Goal: Contribute content: Contribute content

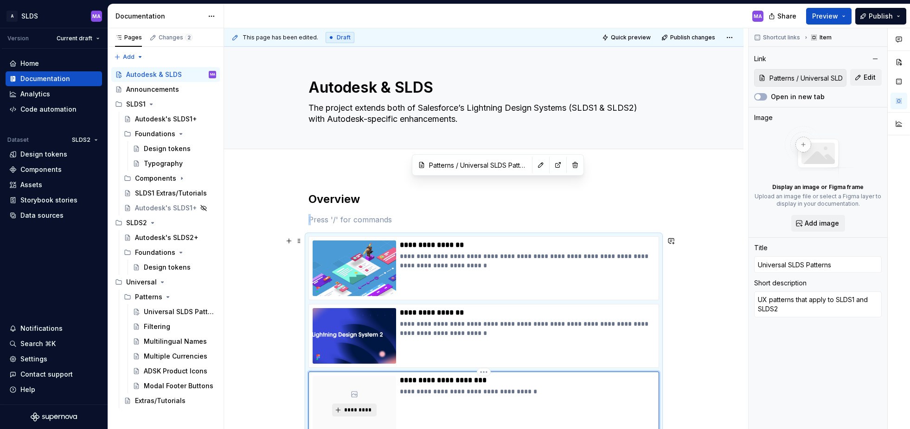
scroll to position [192, 0]
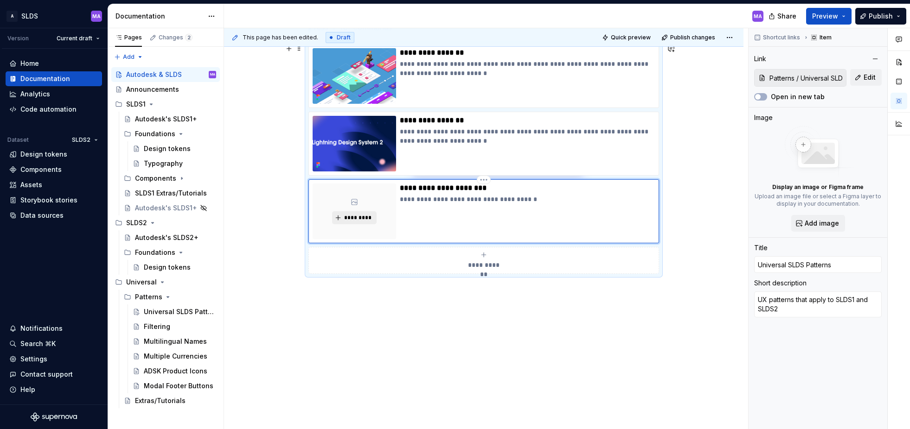
click at [361, 212] on button "*********" at bounding box center [354, 217] width 44 height 13
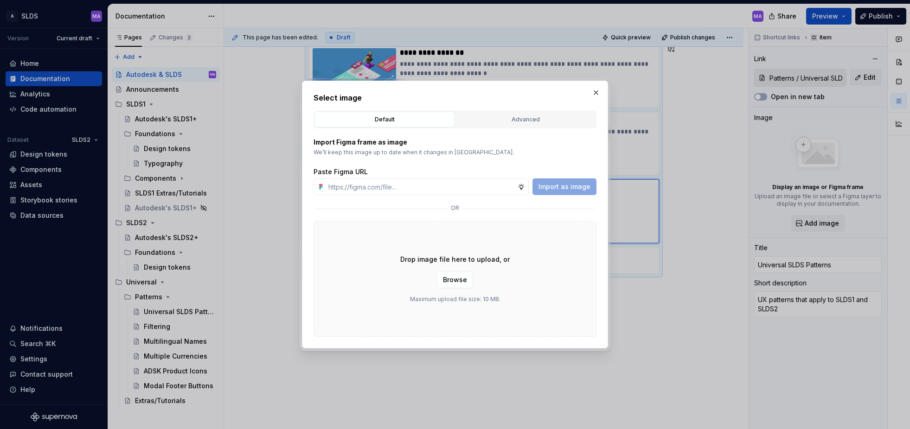
type textarea "*"
paste input "[URL][DOMAIN_NAME]"
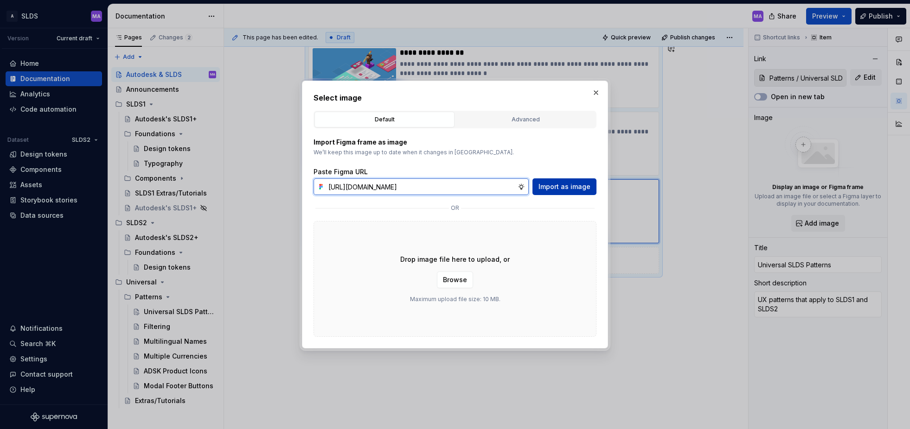
type input "[URL][DOMAIN_NAME]"
click at [571, 186] on span "Import as image" at bounding box center [564, 186] width 52 height 9
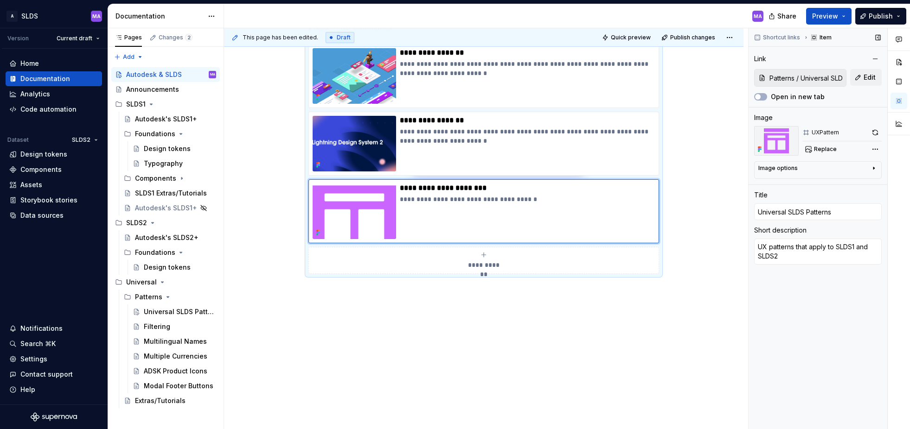
click at [875, 169] on icon "button" at bounding box center [873, 168] width 7 height 7
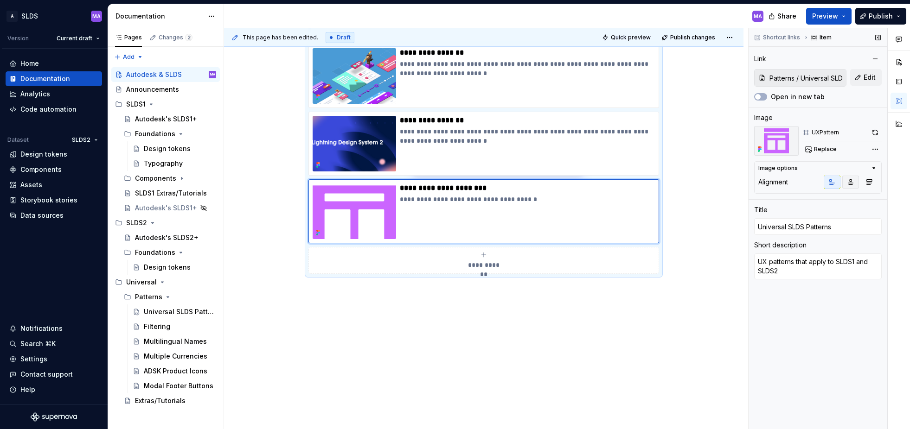
click at [850, 183] on icon "button" at bounding box center [850, 182] width 7 height 7
drag, startPoint x: 832, startPoint y: 183, endPoint x: 851, endPoint y: 183, distance: 18.6
click at [833, 183] on icon "button" at bounding box center [832, 182] width 5 height 5
click at [870, 182] on icon "button" at bounding box center [868, 182] width 7 height 7
click at [831, 182] on icon "button" at bounding box center [831, 182] width 7 height 7
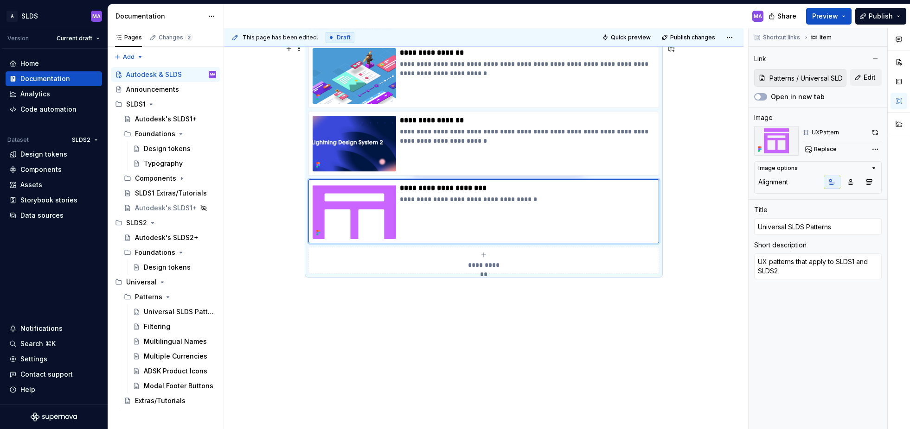
click at [711, 80] on div "**********" at bounding box center [483, 206] width 519 height 459
click at [162, 311] on div "Universal SLDS Patterns" at bounding box center [166, 311] width 45 height 9
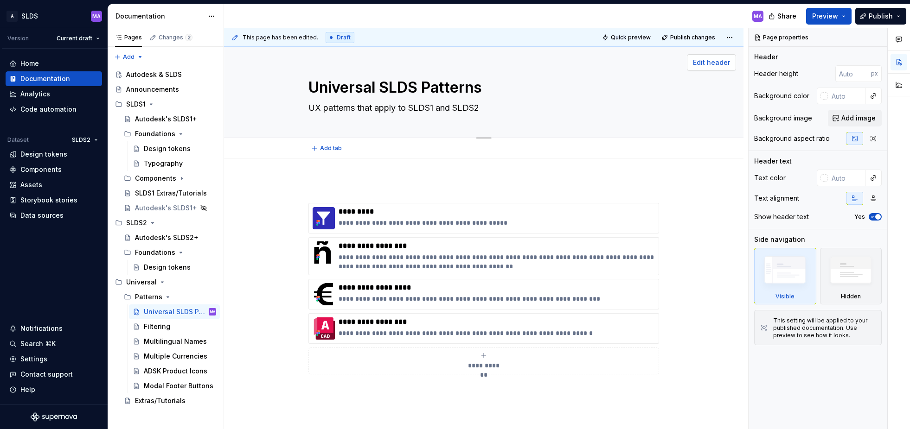
click at [728, 62] on span "Edit header" at bounding box center [711, 62] width 37 height 9
click at [709, 61] on span "Edit header" at bounding box center [711, 62] width 37 height 9
click at [530, 18] on div "MA" at bounding box center [497, 16] width 547 height 24
click at [164, 74] on div "Autodesk & SLDS" at bounding box center [154, 74] width 56 height 9
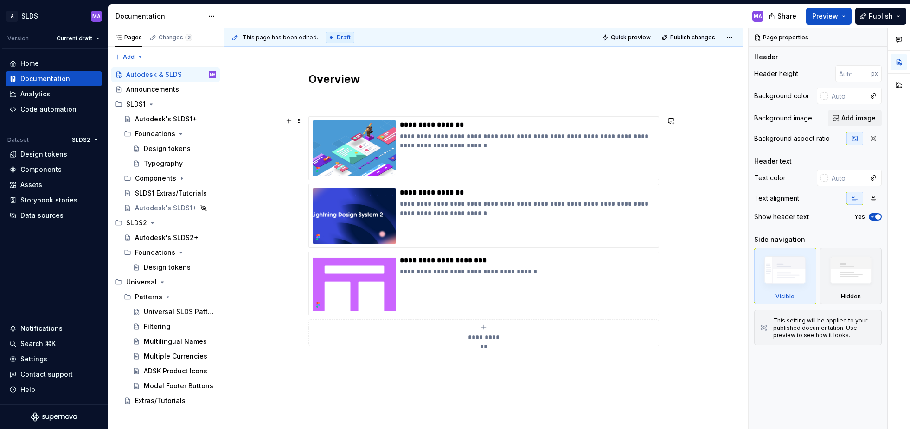
scroll to position [115, 0]
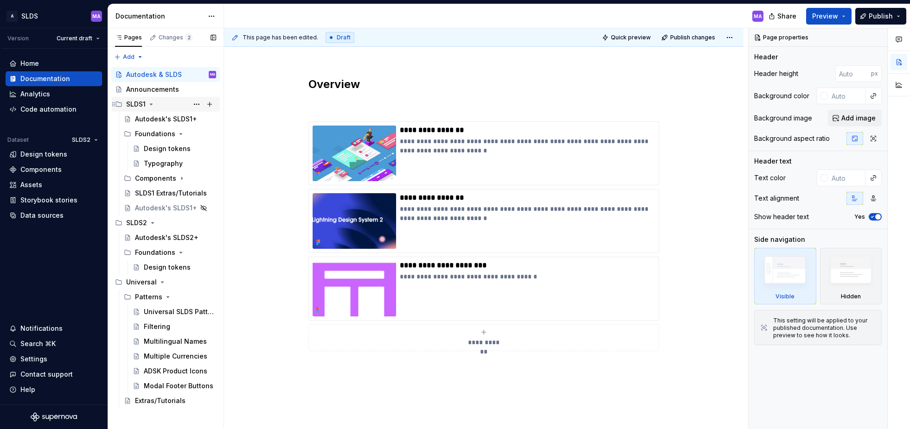
click at [133, 103] on div "SLDS1" at bounding box center [135, 104] width 19 height 9
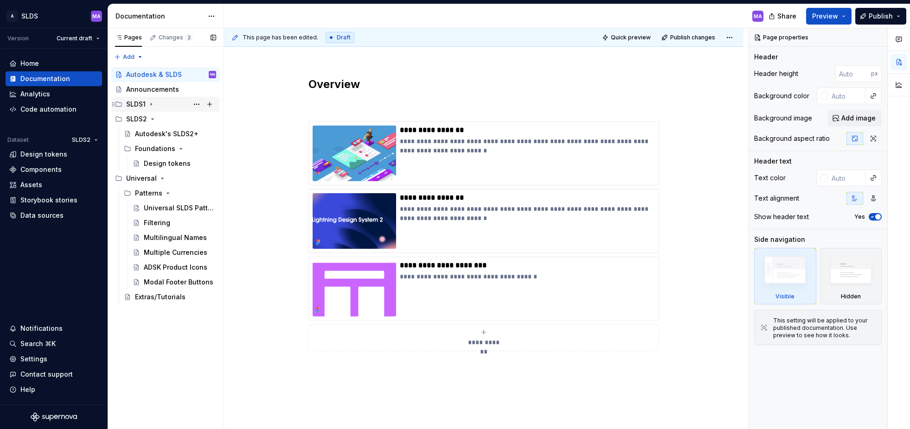
click at [133, 103] on div "SLDS1" at bounding box center [135, 104] width 19 height 9
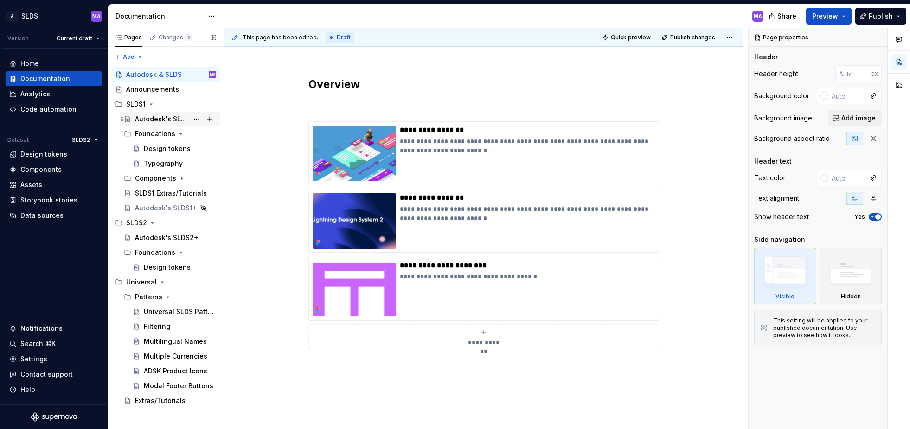
click at [159, 116] on div "Autodesk's SLDS1+" at bounding box center [161, 119] width 53 height 9
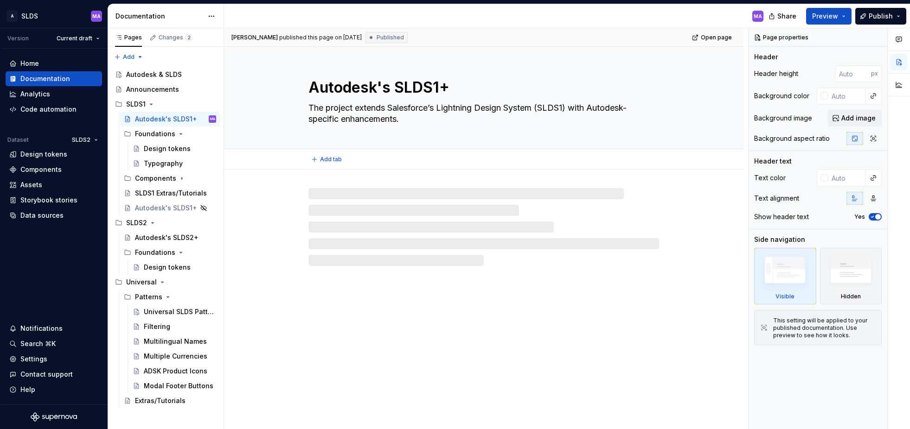
click at [712, 121] on div "Autodesk's SLDS1+ The project extends Salesforce’s Lightning Design System (SLD…" at bounding box center [483, 98] width 519 height 102
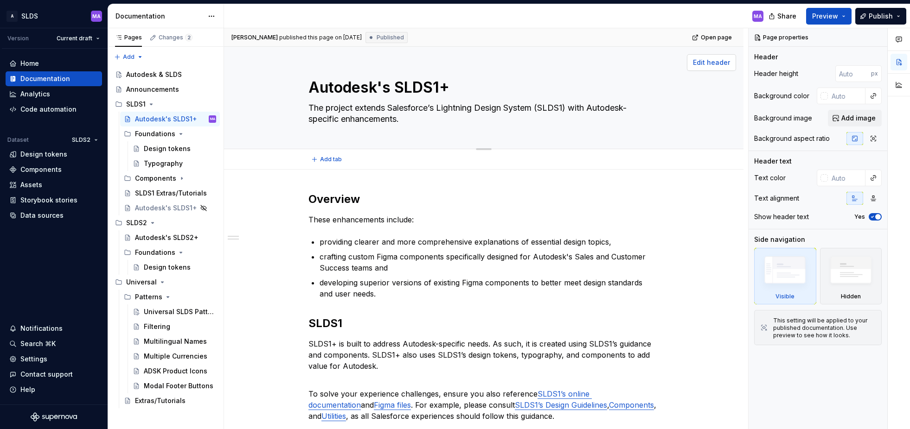
click at [713, 64] on span "Edit header" at bounding box center [711, 62] width 37 height 9
click at [714, 61] on span "Edit header" at bounding box center [711, 62] width 37 height 9
click at [856, 115] on span "Add image" at bounding box center [858, 118] width 34 height 9
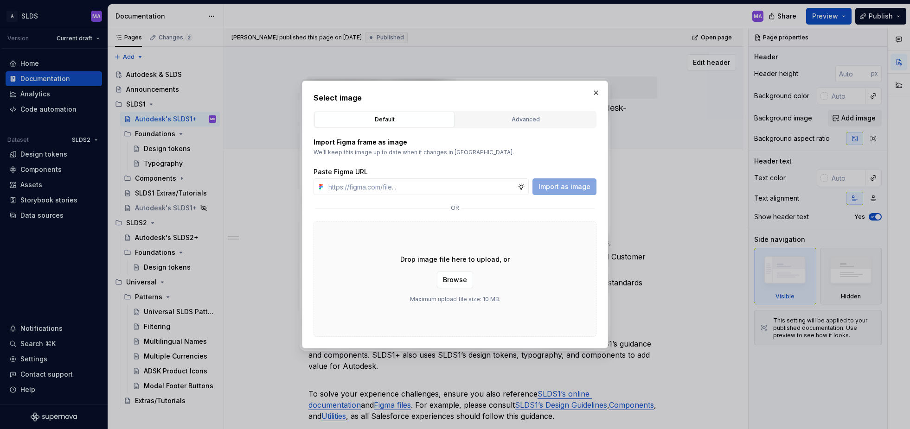
drag, startPoint x: 595, startPoint y: 92, endPoint x: 572, endPoint y: 91, distance: 22.8
click at [595, 92] on button "button" at bounding box center [595, 92] width 13 height 13
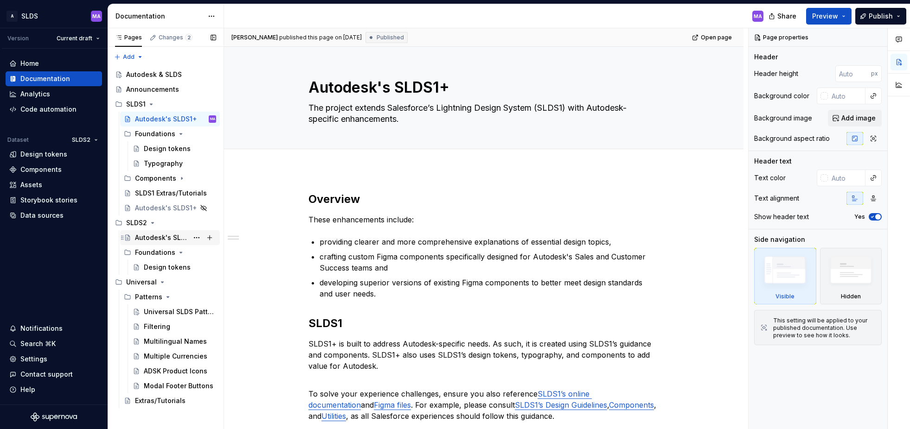
click at [165, 235] on div "Autodesk's SLDS2+" at bounding box center [161, 237] width 53 height 9
click at [717, 63] on span "Edit header" at bounding box center [711, 62] width 37 height 9
type textarea "*"
click at [859, 119] on span "Add image" at bounding box center [858, 118] width 34 height 9
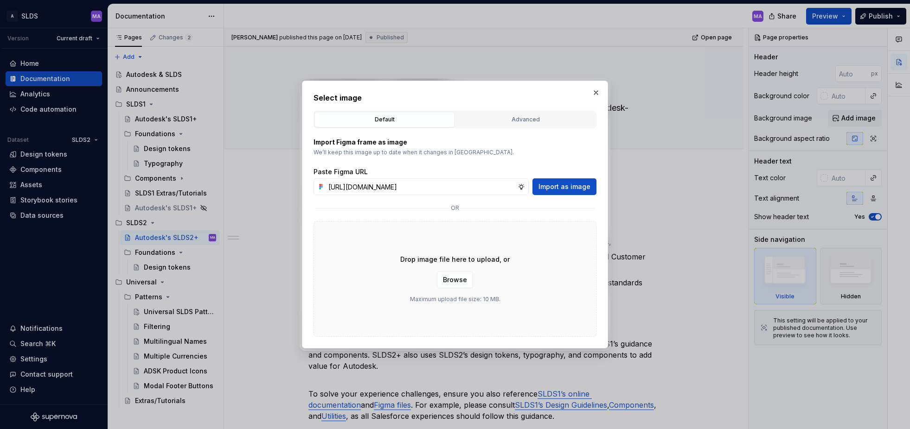
scroll to position [0, 275]
type input "[URL][DOMAIN_NAME]"
click at [563, 186] on span "Import as image" at bounding box center [564, 186] width 52 height 9
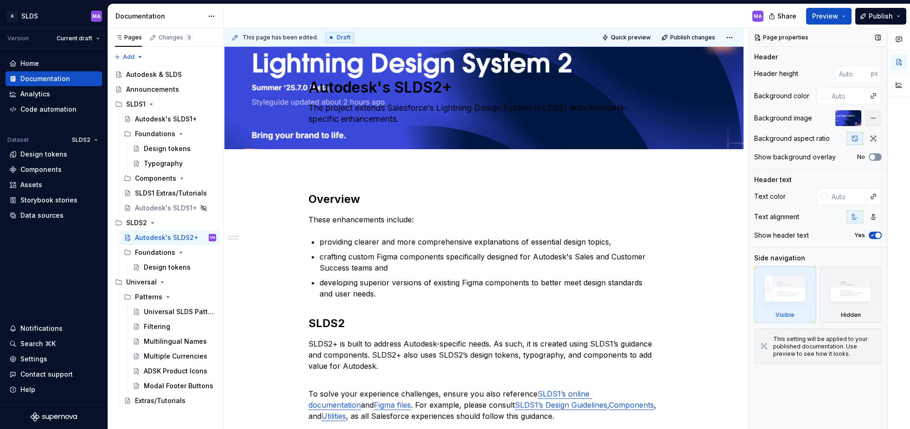
click at [878, 156] on button "No" at bounding box center [875, 157] width 13 height 7
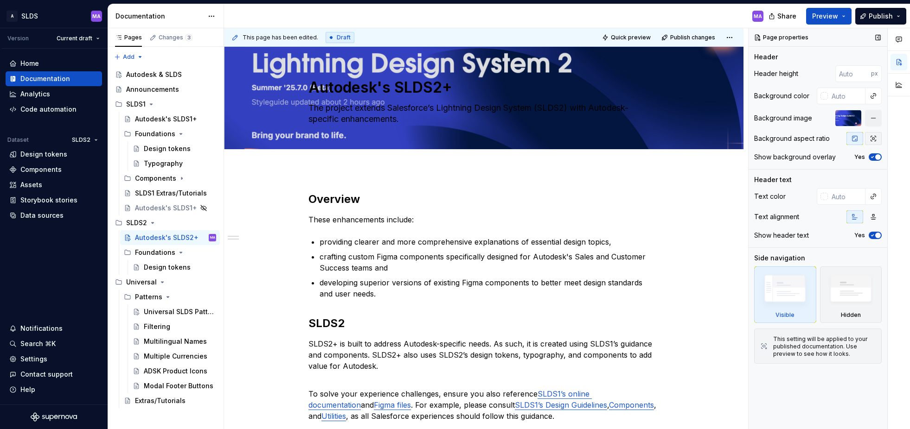
click at [872, 138] on icon "button" at bounding box center [873, 138] width 5 height 5
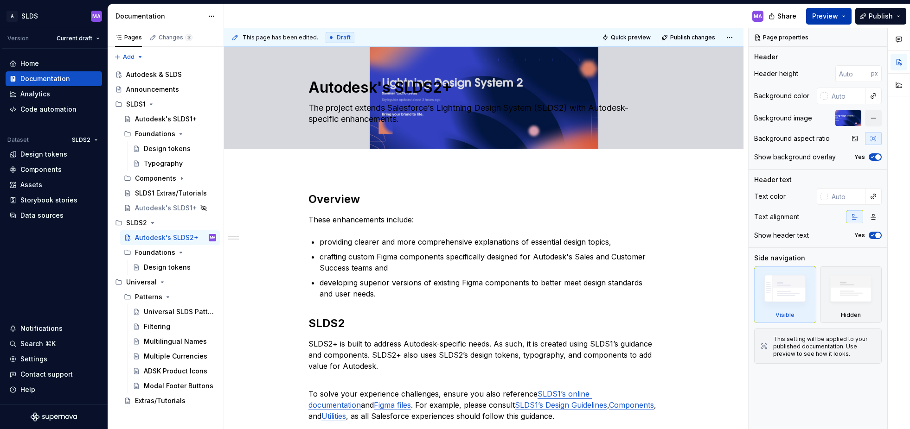
click at [848, 13] on button "Preview" at bounding box center [828, 16] width 45 height 17
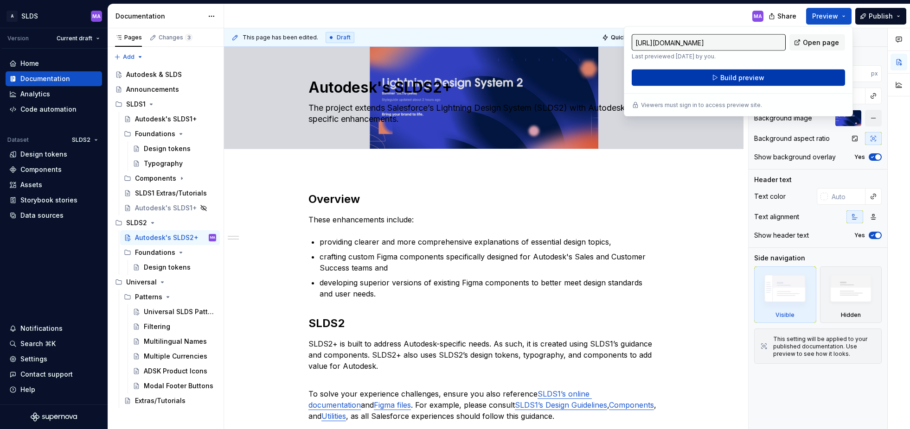
click at [769, 77] on button "Build preview" at bounding box center [738, 78] width 213 height 17
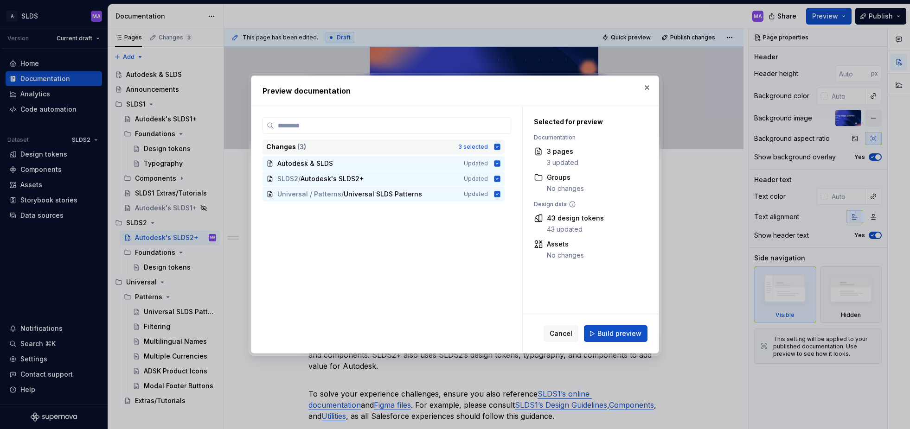
click at [500, 146] on icon at bounding box center [497, 147] width 6 height 6
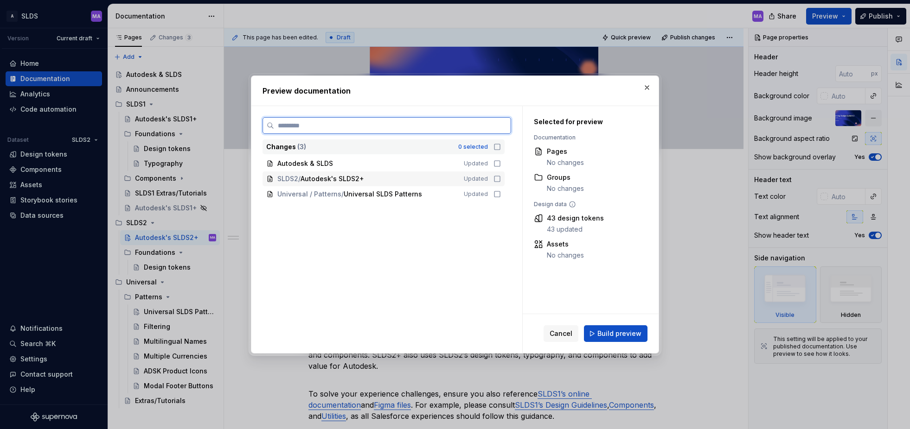
click at [501, 178] on icon at bounding box center [496, 178] width 7 height 7
click at [623, 333] on span "Build preview" at bounding box center [619, 333] width 44 height 9
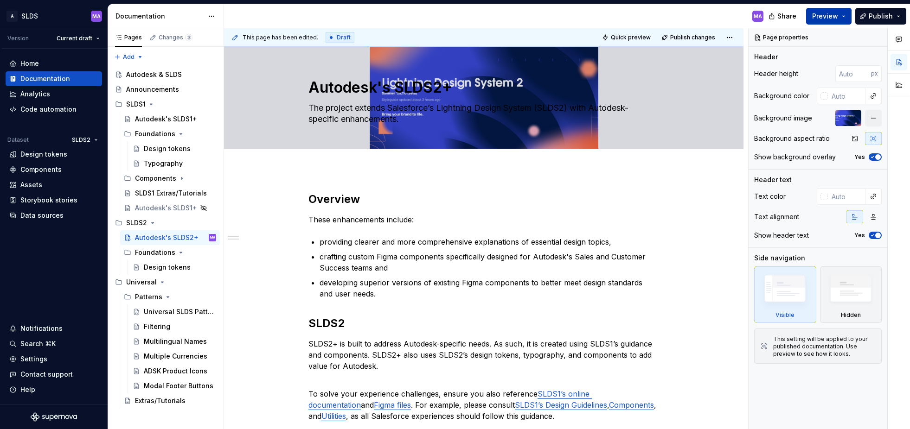
click at [845, 15] on button "Preview" at bounding box center [828, 16] width 45 height 17
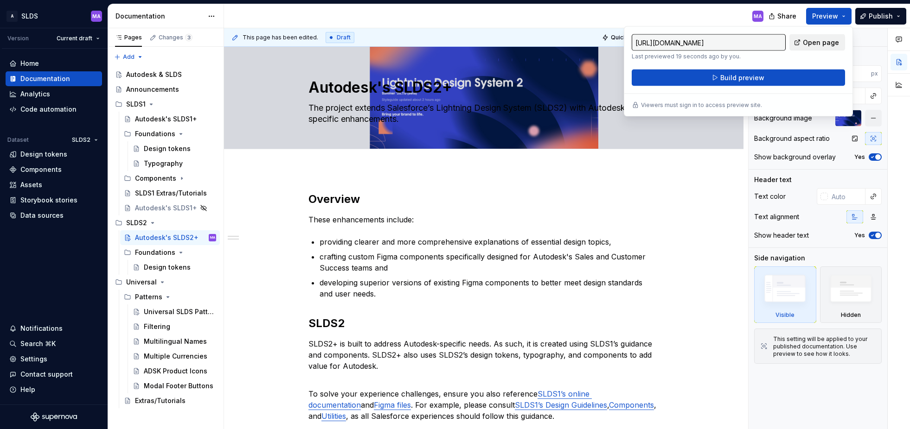
click at [813, 42] on span "Open page" at bounding box center [821, 42] width 36 height 9
click at [698, 11] on div "MA" at bounding box center [497, 16] width 547 height 24
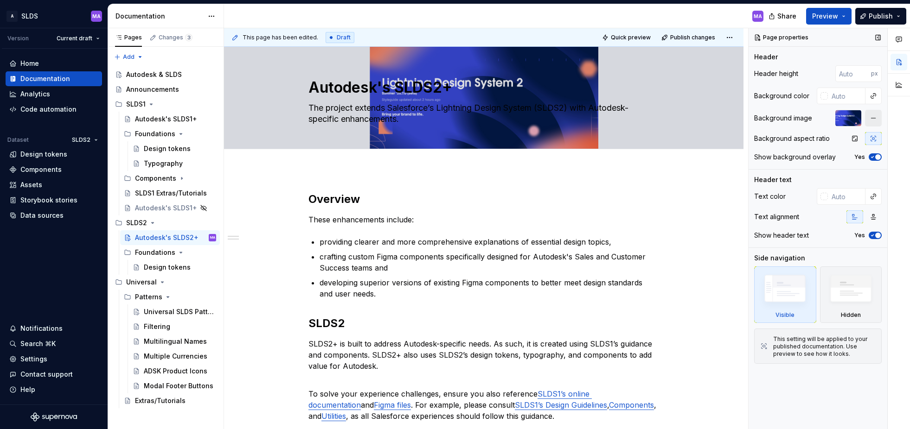
click at [873, 120] on button "button" at bounding box center [873, 118] width 17 height 17
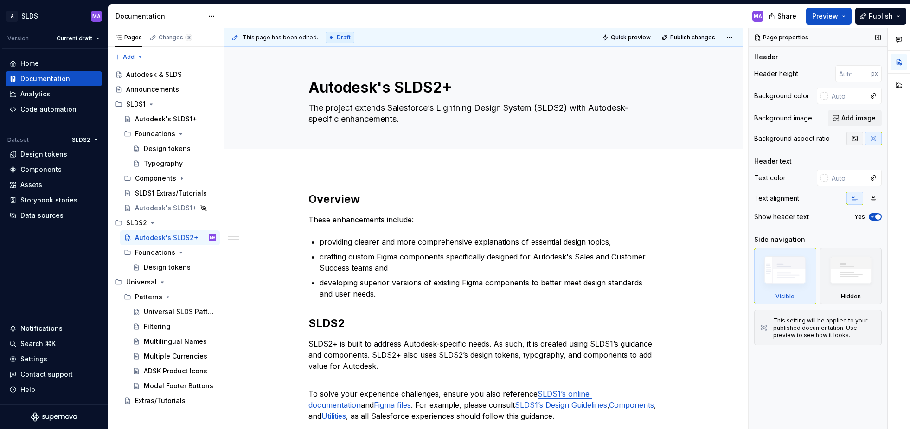
click at [857, 139] on icon "button" at bounding box center [854, 138] width 7 height 7
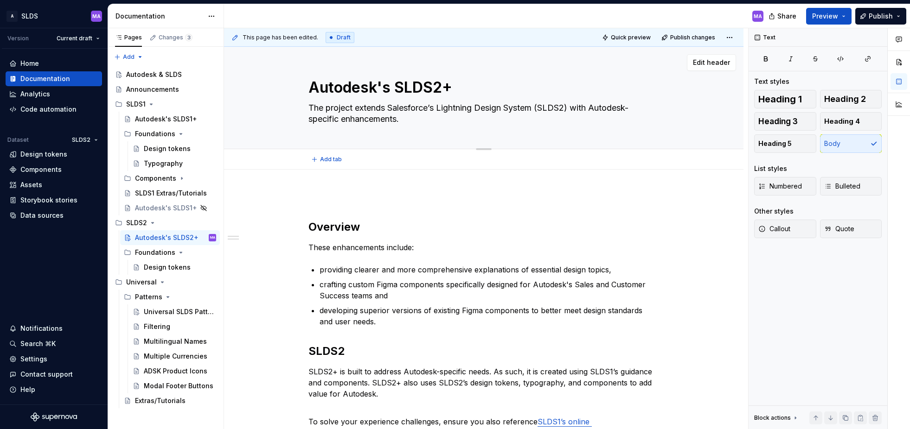
click at [696, 114] on div "Autodesk's SLDS2+ The project extends Salesforce’s Lightning Design System (SLD…" at bounding box center [483, 98] width 445 height 102
click at [346, 192] on p at bounding box center [483, 197] width 351 height 11
click at [154, 75] on div "Autodesk & SLDS" at bounding box center [154, 74] width 56 height 9
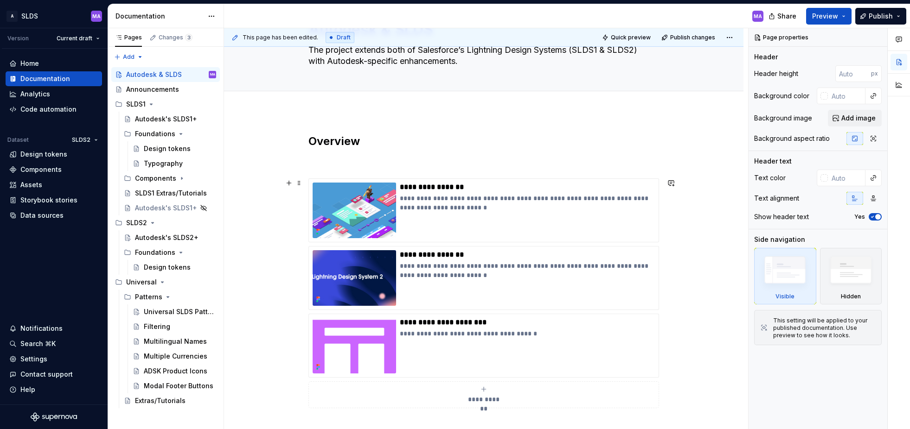
scroll to position [130, 0]
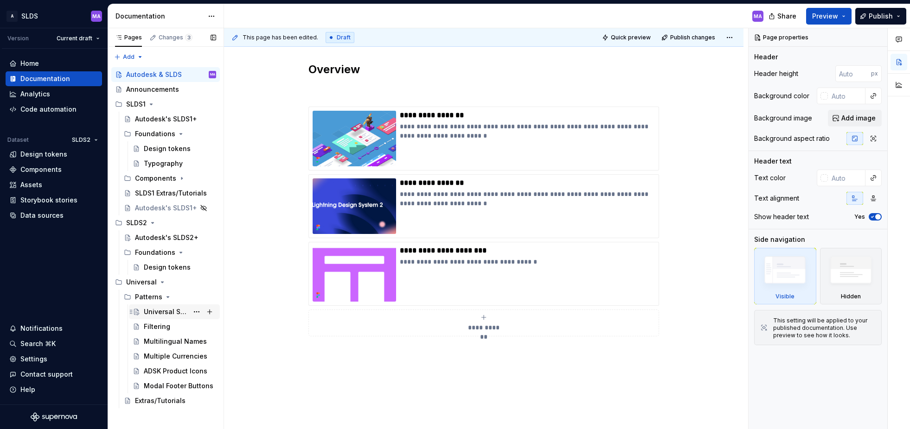
click at [154, 309] on div "Universal SLDS Patterns" at bounding box center [166, 311] width 45 height 9
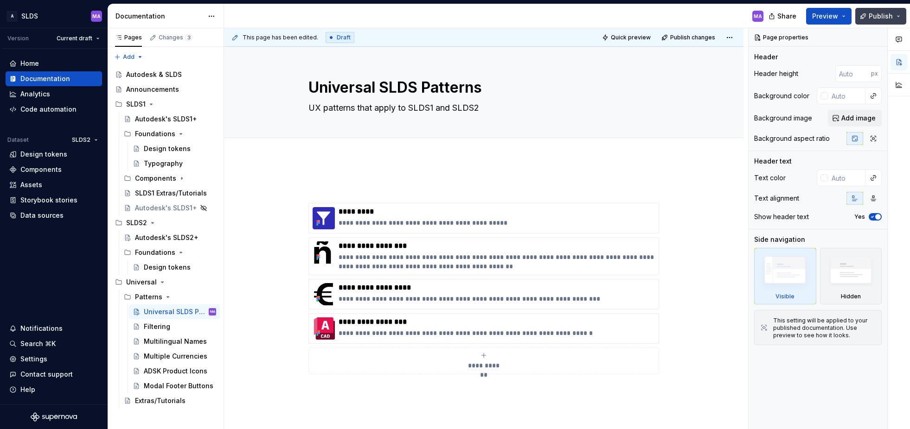
click at [898, 18] on button "Publish" at bounding box center [880, 16] width 51 height 17
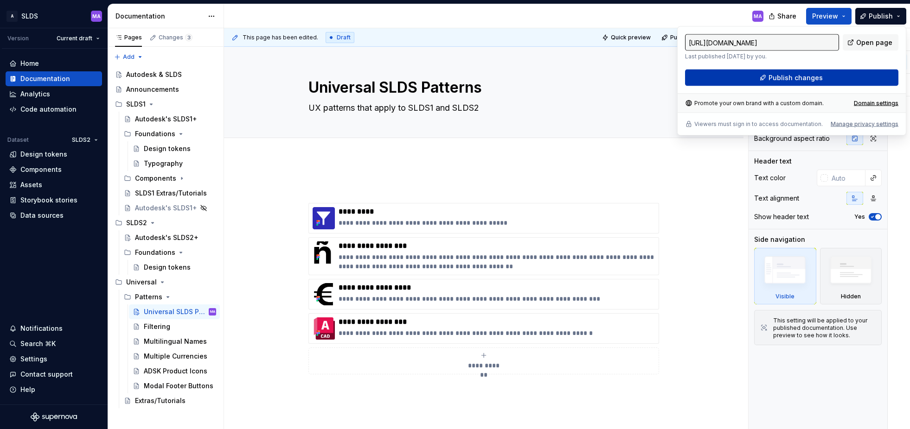
click at [821, 79] on button "Publish changes" at bounding box center [791, 78] width 213 height 17
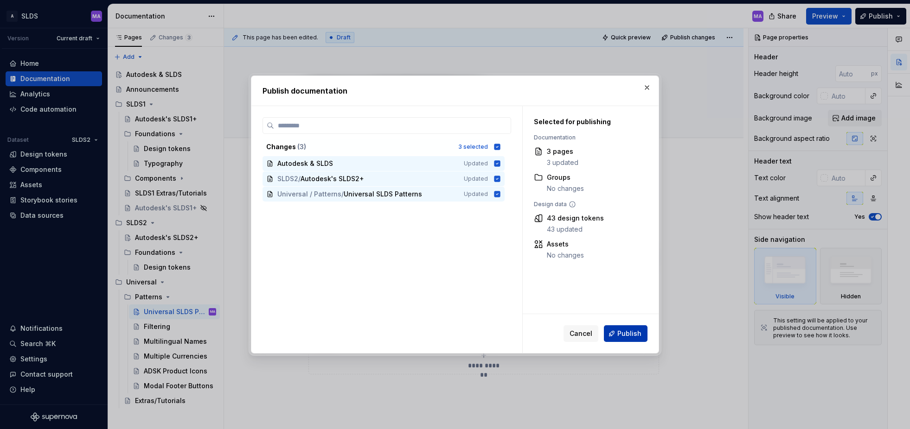
click at [629, 333] on span "Publish" at bounding box center [629, 333] width 24 height 9
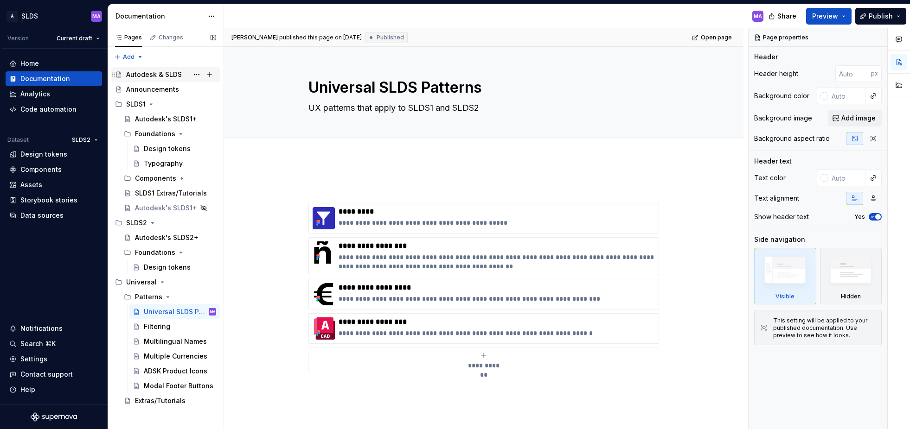
click at [149, 74] on div "Autodesk & SLDS" at bounding box center [154, 74] width 56 height 9
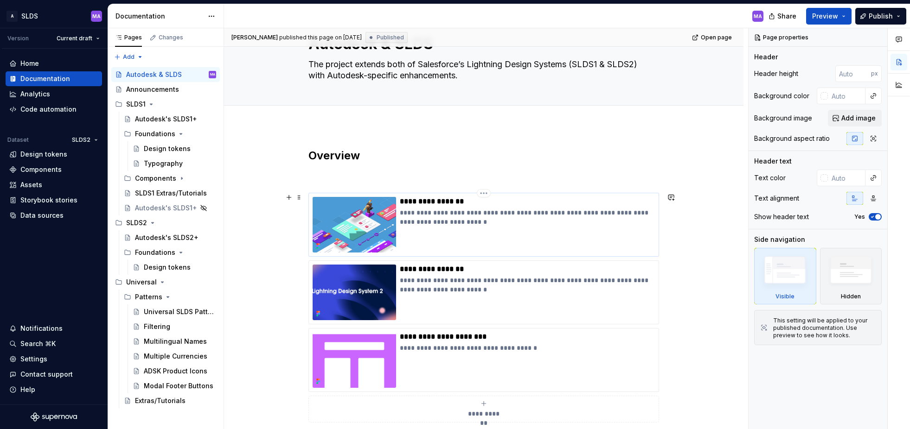
scroll to position [62, 0]
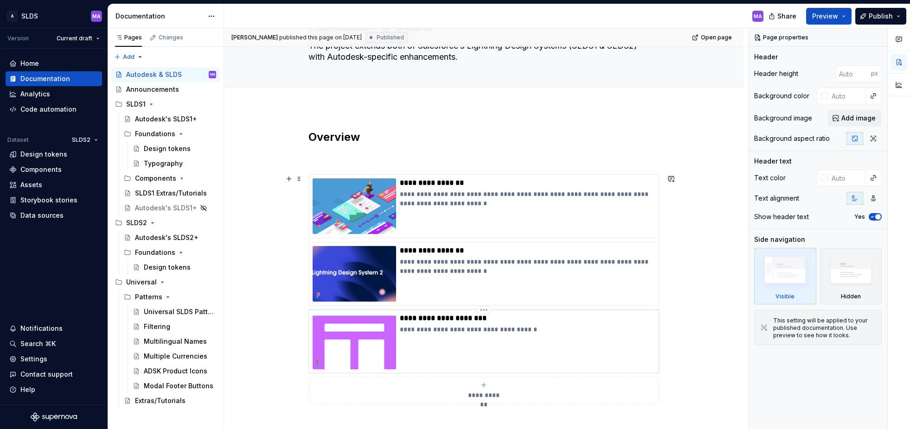
click at [547, 338] on div "**********" at bounding box center [527, 342] width 255 height 56
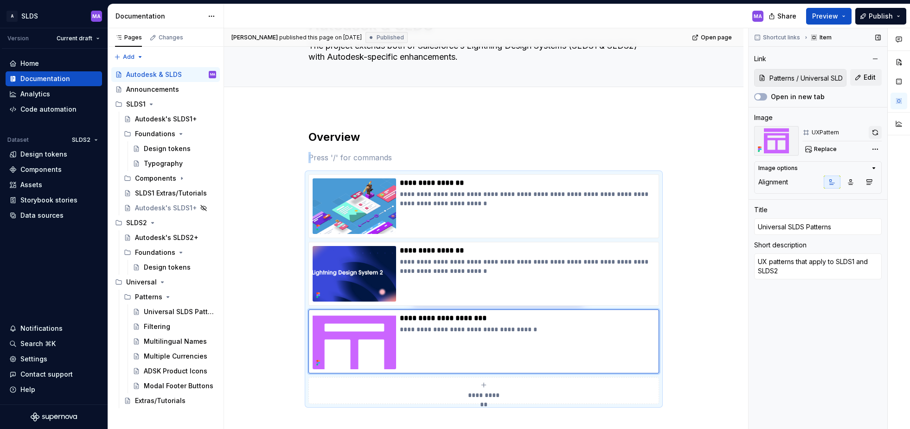
click at [875, 133] on button "button" at bounding box center [875, 132] width 13 height 13
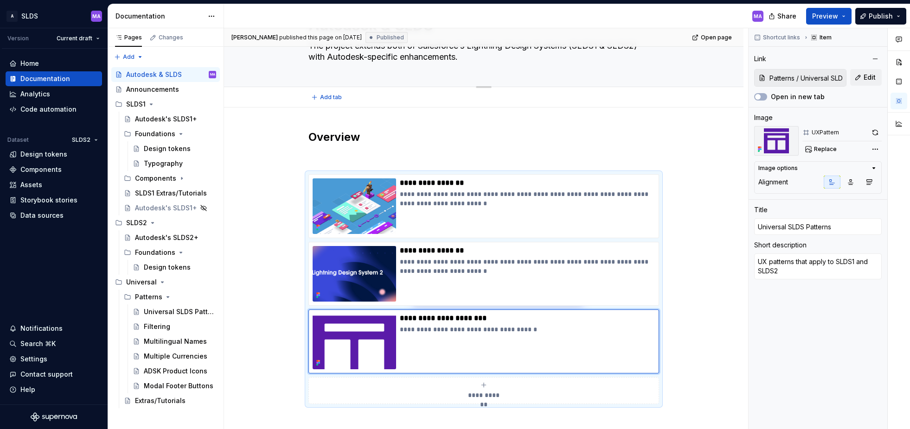
click at [726, 77] on div "Autodesk & SLDS The project extends both of Salesforce’s Lightning Design Syste…" at bounding box center [483, 36] width 519 height 102
click at [724, 144] on div "**********" at bounding box center [483, 337] width 519 height 459
click at [253, 366] on div "**********" at bounding box center [483, 337] width 519 height 459
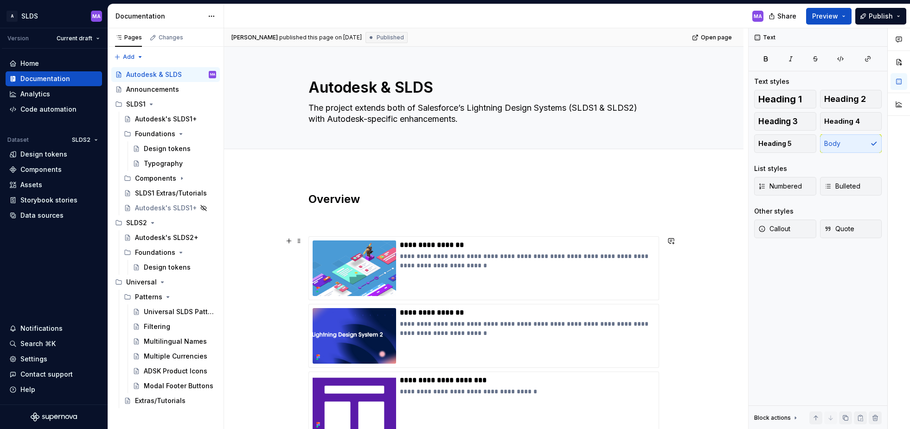
scroll to position [62, 0]
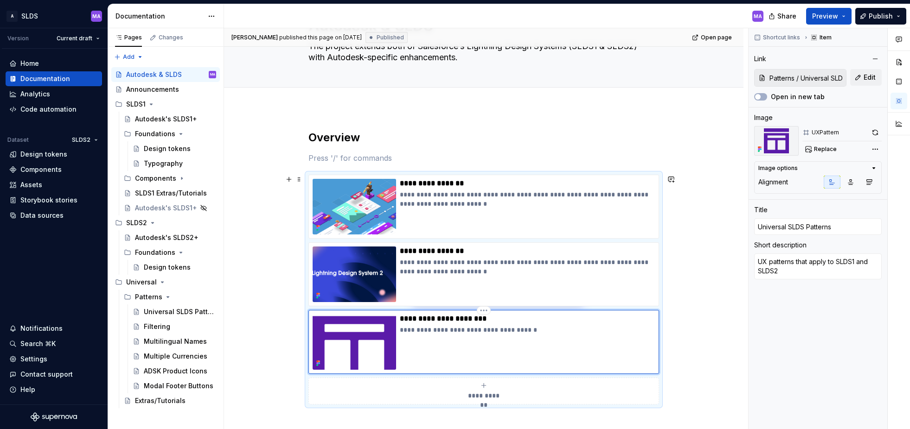
click at [497, 346] on div "**********" at bounding box center [527, 342] width 255 height 56
click at [153, 313] on div "Universal SLDS Patterns" at bounding box center [166, 311] width 45 height 9
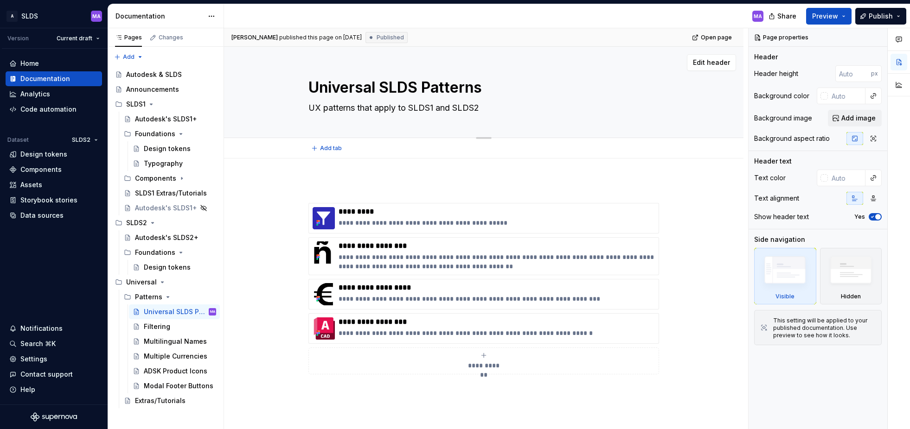
click at [487, 105] on textarea "UX patterns that apply to SLDS1 and SLDS2" at bounding box center [482, 108] width 351 height 15
click at [524, 109] on textarea "UX patterns that apply to SLDS1 and SLDS2" at bounding box center [482, 108] width 351 height 15
type textarea "*"
type textarea "UX patterns that apply to SLDS1 and SLDS2"
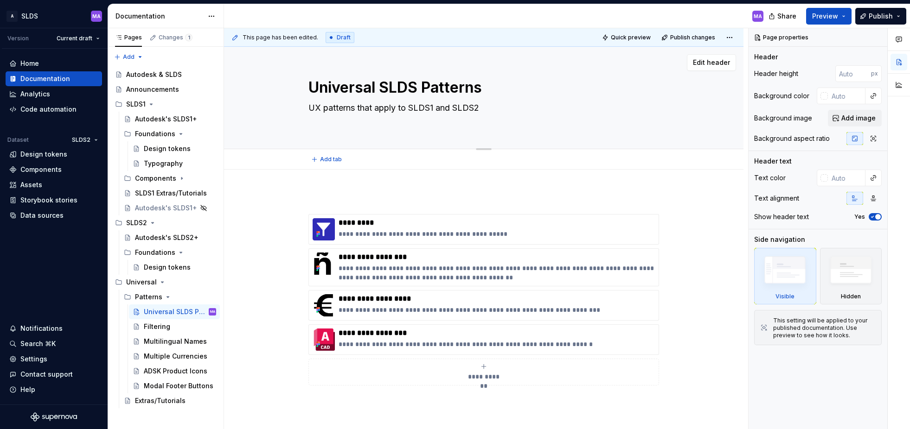
type textarea "*"
type textarea "UX patterns that apply to SLDS1 and SLDS2 F"
type textarea "*"
type textarea "UX patterns that apply to SLDS1 and SLDS2 Fe"
type textarea "*"
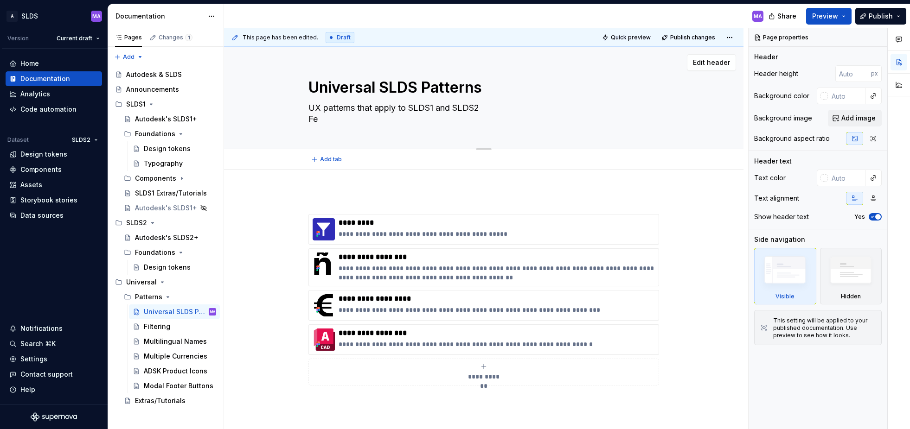
type textarea "UX patterns that apply to SLDS1 and SLDS2 Few"
type textarea "*"
type textarea "UX patterns that apply to SLDS1 and SLDS2 Few"
type textarea "*"
type textarea "UX patterns that apply to SLDS1 and SLDS2 Few p"
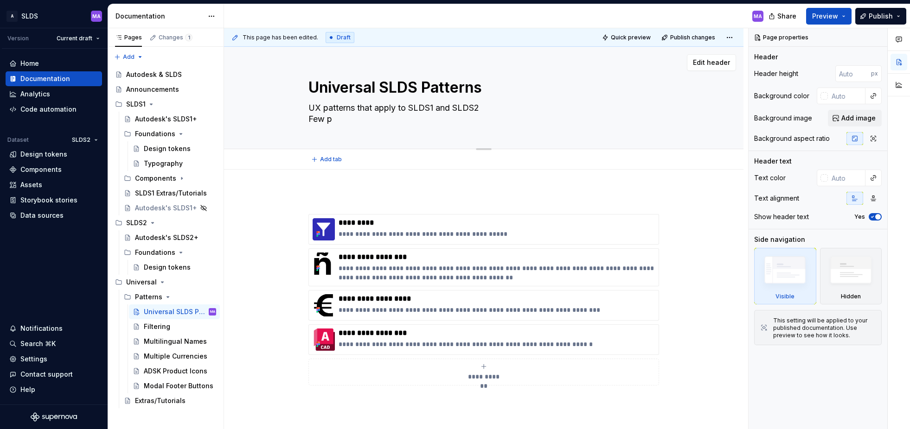
type textarea "*"
type textarea "UX patterns that apply to SLDS1 and SLDS2 Few pa"
type textarea "*"
type textarea "UX patterns that apply to SLDS1 and SLDS2 Few pat"
type textarea "*"
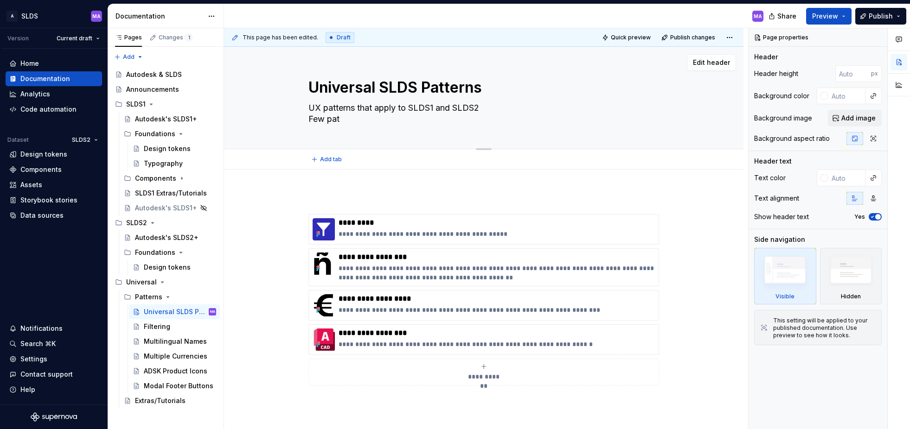
type textarea "UX patterns that apply to SLDS1 and SLDS2 Few patt"
type textarea "*"
type textarea "UX patterns that apply to SLDS1 and SLDS2 Few patte"
type textarea "*"
type textarea "UX patterns that apply to SLDS1 and SLDS2 Few patter"
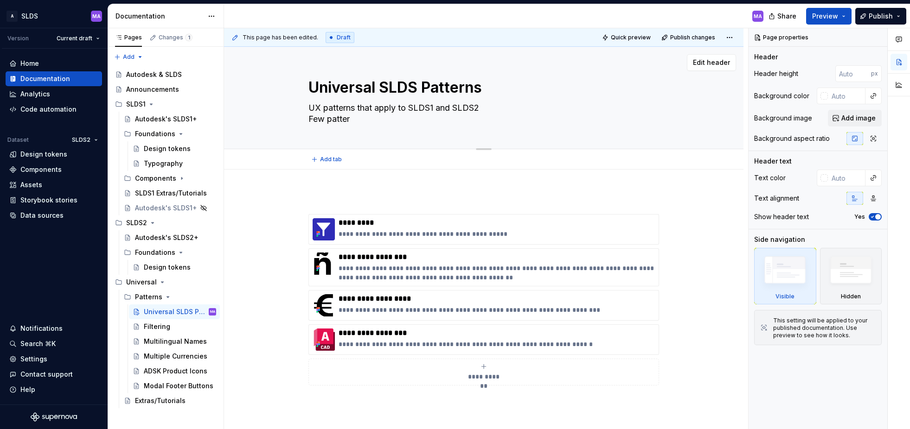
type textarea "*"
type textarea "UX patterns that apply to SLDS1 and SLDS2 Few pattern"
type textarea "*"
type textarea "UX patterns that apply to SLDS1 and SLDS2 Few patterns"
type textarea "*"
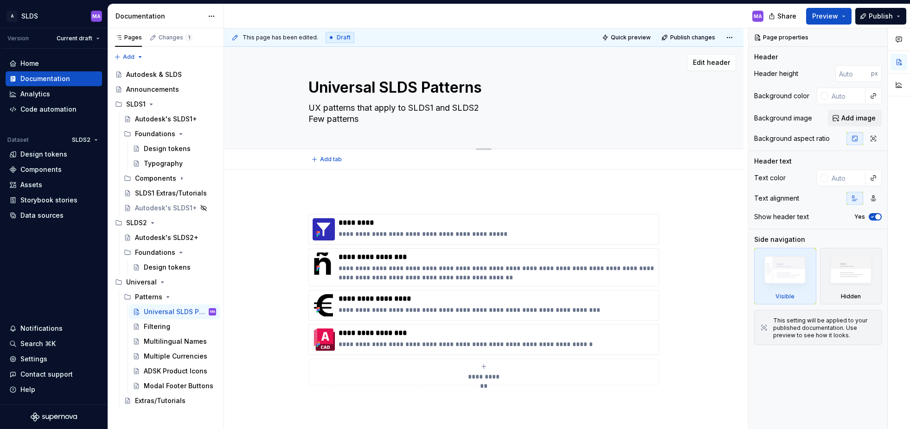
type textarea "UX patterns that apply to SLDS1 and SLDS2 Few patterns"
type textarea "*"
type textarea "UX patterns that apply to SLDS1 and SLDS2 Few patterns s"
type textarea "*"
type textarea "UX patterns that apply to SLDS1 and SLDS2 Few patterns"
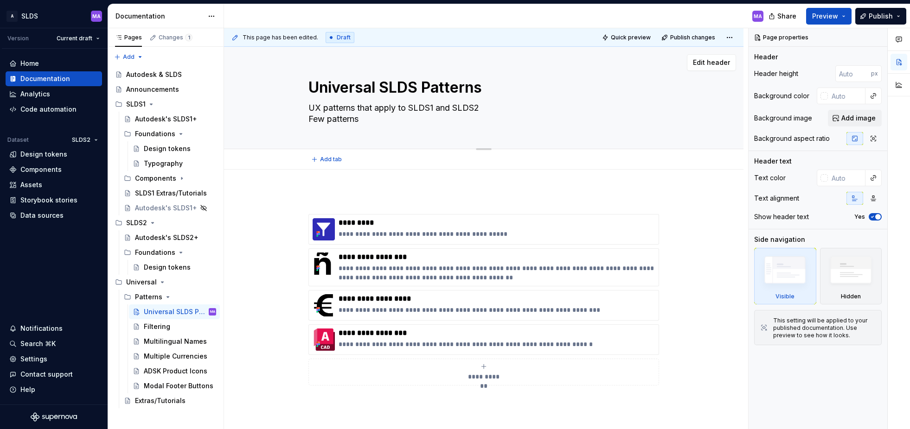
type textarea "*"
type textarea "UX patterns that apply to SLDS1 and SLDS2 Few patterns c"
type textarea "*"
type textarea "UX patterns that apply to SLDS1 and SLDS2 Few patterns ch"
type textarea "*"
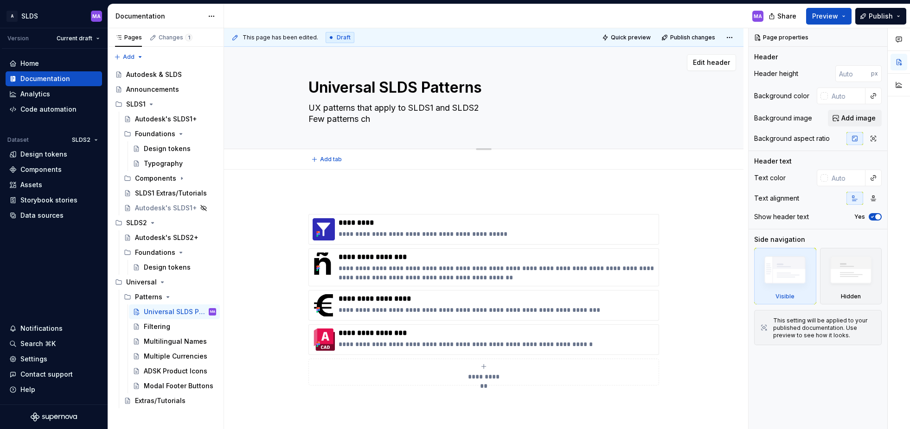
type textarea "UX patterns that apply to SLDS1 and SLDS2 Few patterns cha"
type textarea "*"
type textarea "UX patterns that apply to SLDS1 and SLDS2 Few patterns chan"
type textarea "*"
type textarea "UX patterns that apply to SLDS1 and SLDS2 Few patterns [PERSON_NAME]"
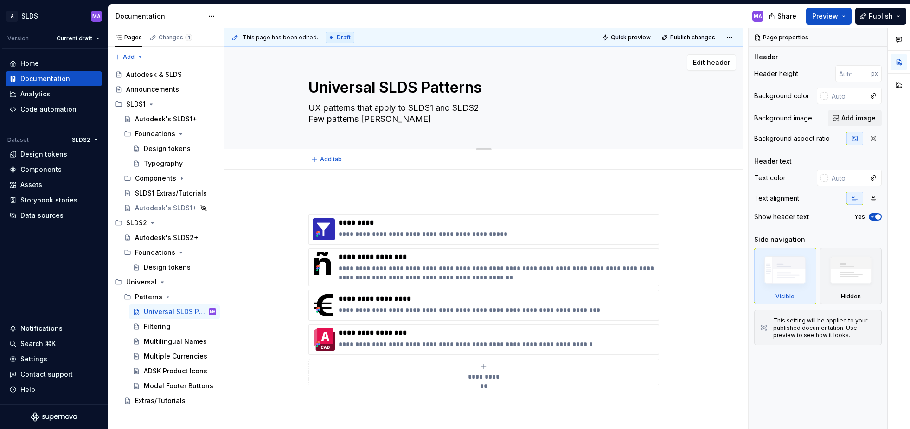
type textarea "*"
type textarea "UX patterns that apply to SLDS1 and SLDS2 Few patterns change"
type textarea "*"
type textarea "UX patterns that apply to SLDS1 and SLDS2 Few patterns changed"
type textarea "*"
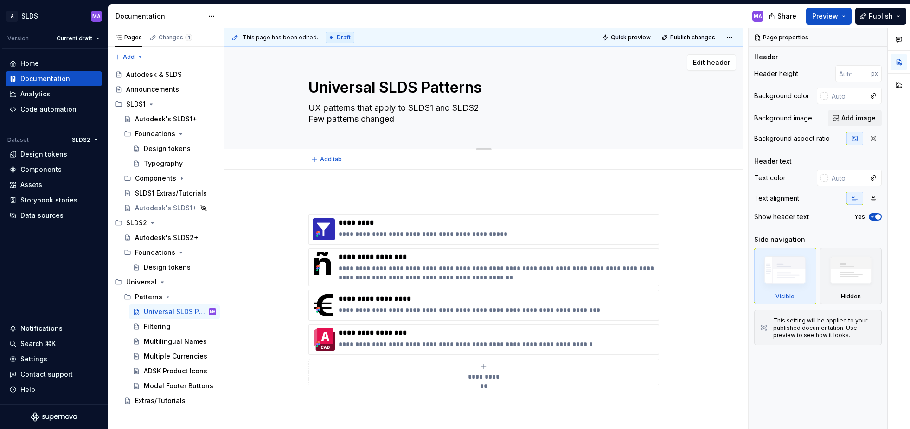
type textarea "UX patterns that apply to SLDS1 and SLDS2 Few patterns changed"
type textarea "*"
type textarea "UX patterns that apply to SLDS1 and SLDS2 MFew patterns changed"
type textarea "*"
type textarea "UX patterns that apply to SLDS1 and SLDS2 MoFew patterns changed"
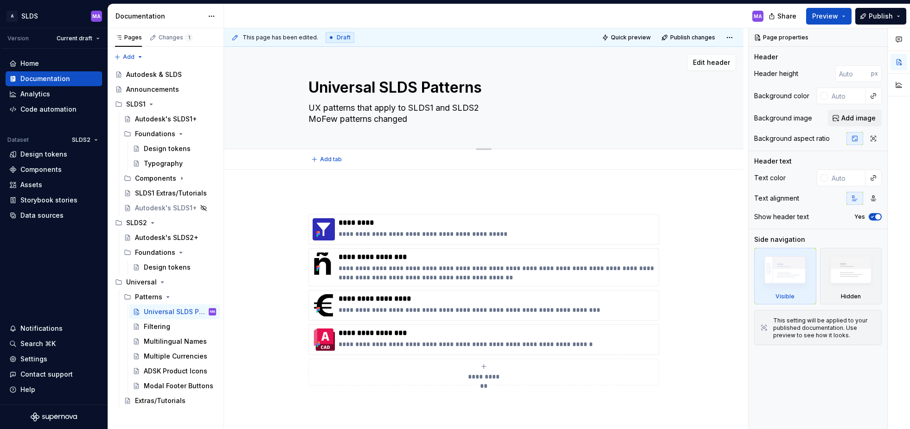
type textarea "*"
type textarea "UX patterns that apply to SLDS1 and SLDS2 MosFew patterns changed"
type textarea "*"
type textarea "UX patterns that apply to SLDS1 and SLDS2 MostFew patterns changed"
type textarea "*"
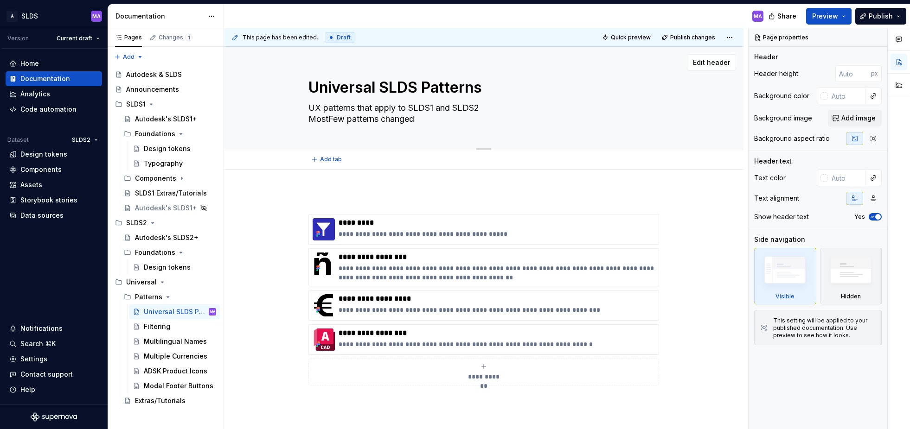
type textarea "UX patterns that apply to SLDS1 and SLDS2 Most Few patterns changed"
type textarea "*"
type textarea "UX patterns that apply to SLDS1 and SLDS2 Most pFew patterns changed"
type textarea "*"
type textarea "UX patterns that apply to SLDS1 and SLDS2 Most paFew patterns changed"
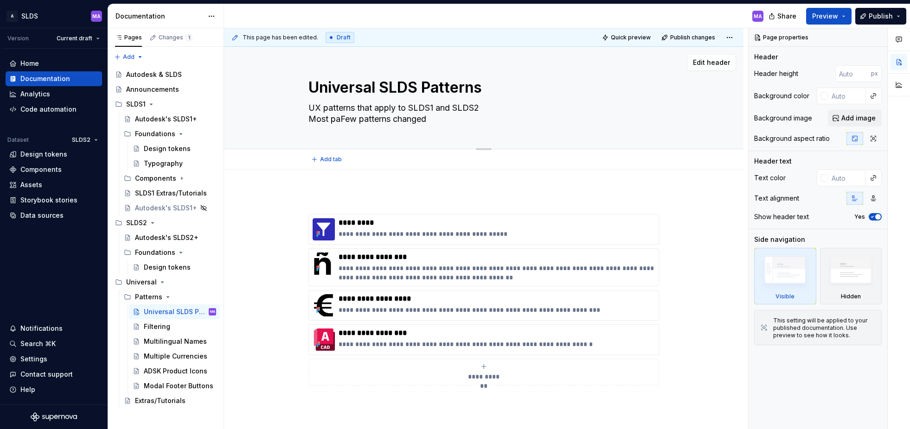
type textarea "*"
type textarea "UX patterns that apply to SLDS1 and SLDS2 Most patFew patterns changed"
type textarea "*"
type textarea "UX patterns that apply to SLDS1 and SLDS2 Most pattFew patterns changed"
type textarea "*"
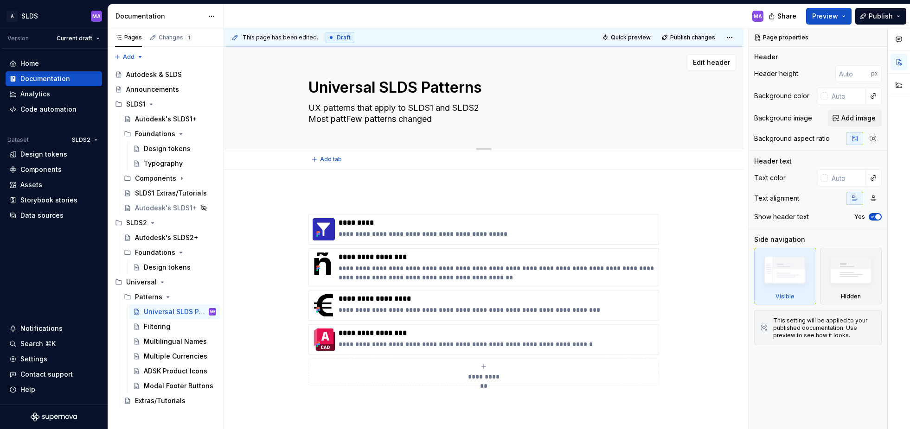
type textarea "UX patterns that apply to SLDS1 and SLDS2 Most patteFew patterns changed"
type textarea "*"
type textarea "UX patterns that apply to SLDS1 and SLDS2 Most patterFew patterns changed"
type textarea "*"
type textarea "UX patterns that apply to SLDS1 and SLDS2 Most patternFew patterns changed"
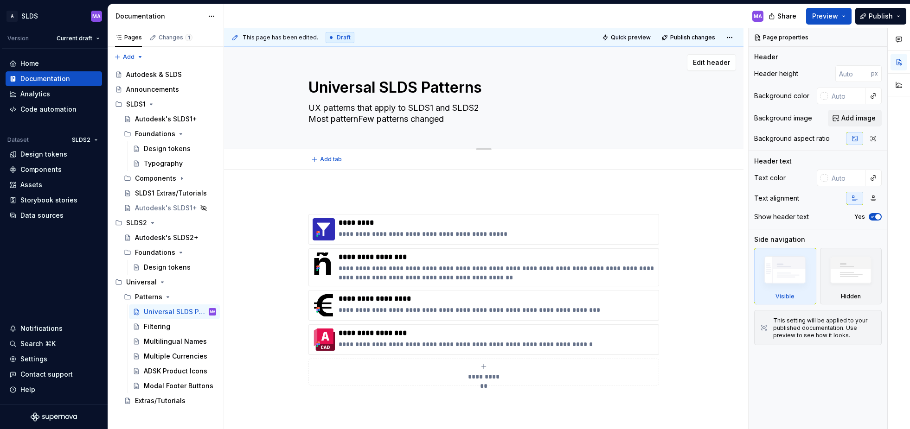
type textarea "*"
type textarea "UX patterns that apply to SLDS1 and SLDS2 Most patternsFew patterns changed"
type textarea "*"
type textarea "UX patterns that apply to SLDS1 and SLDS2 Most patterns"
type textarea "*"
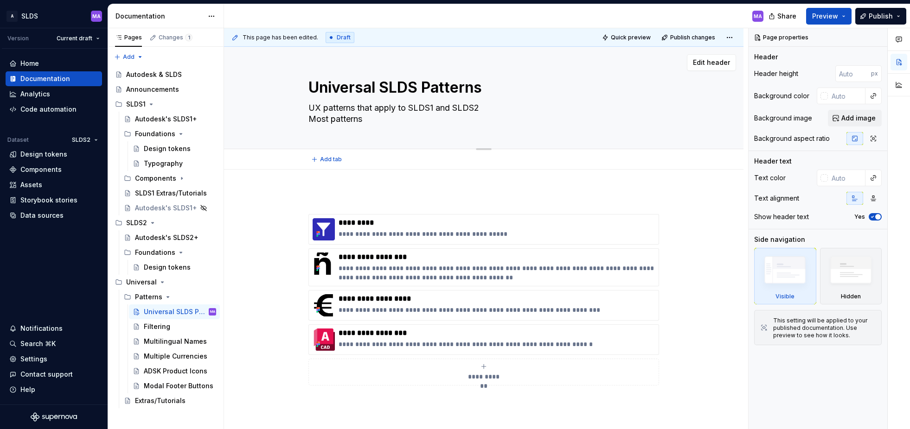
type textarea "UX patterns that apply to SLDS1 and SLDS2 Most Upatterns"
type textarea "*"
type textarea "UX patterns that apply to SLDS1 and SLDS2 Most UXpatterns"
type textarea "*"
type textarea "UX patterns that apply to SLDS1 and SLDS2 Most UX patterns"
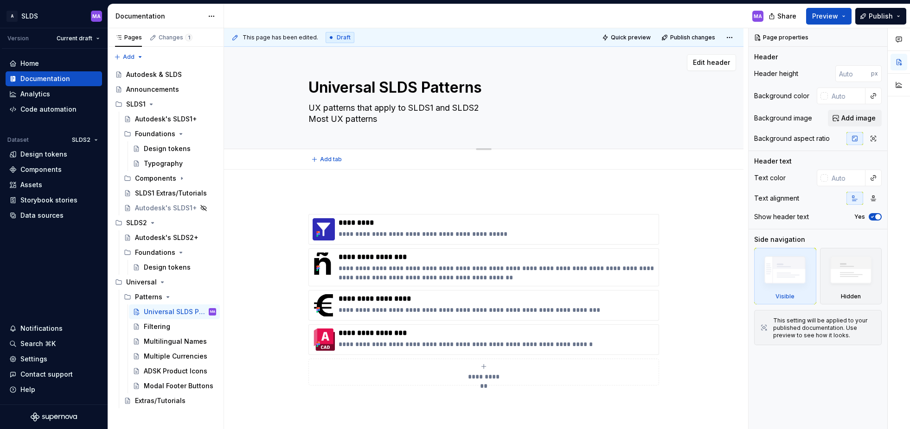
type textarea "*"
type textarea "UX patterns that apply to SLDS1 and SLDS2 Most UX patterns"
type textarea "*"
type textarea "UX patterns that apply to SLDS1 and SLDS2 Most UX patterns a"
type textarea "*"
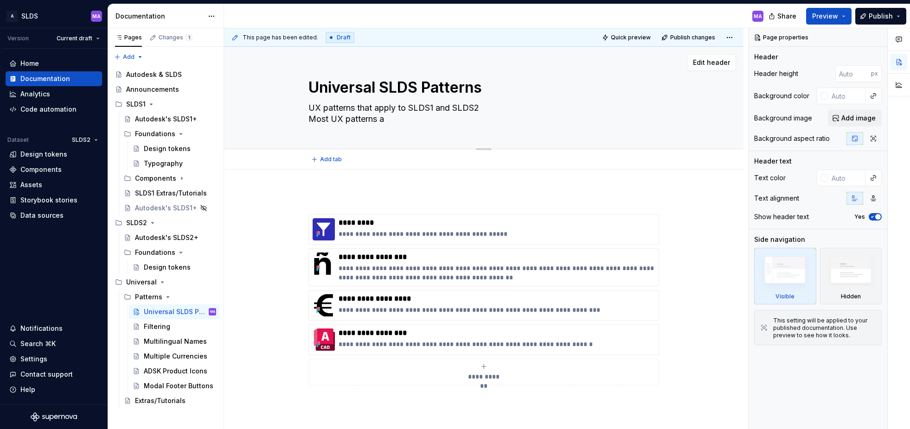
type textarea "UX patterns that apply to SLDS1 and SLDS2 Most UX patterns ar"
type textarea "*"
type textarea "UX patterns that apply to SLDS1 and SLDS2 Most UX patterns are"
type textarea "*"
type textarea "UX patterns that apply to SLDS1 and SLDS2 Most UX patterns are"
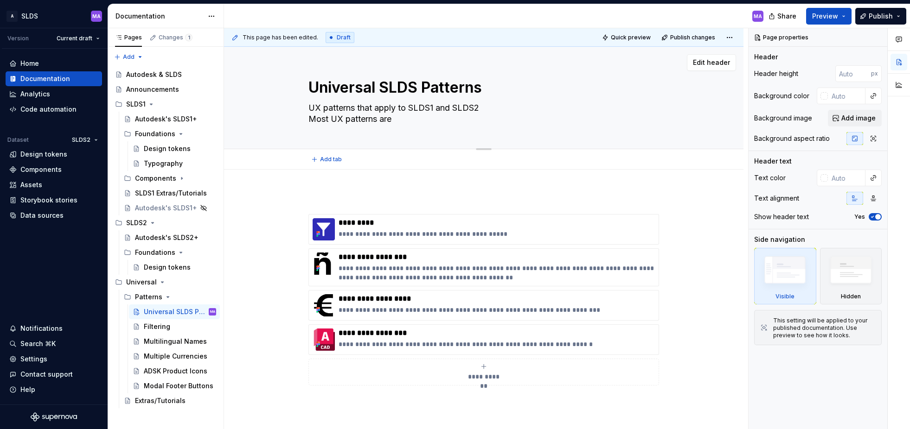
type textarea "*"
type textarea "UX patterns that apply to SLDS1 and SLDS2 Most UX patterns are s"
type textarea "*"
type textarea "UX patterns that apply to SLDS1 and SLDS2 Most UX patterns are sha"
type textarea "*"
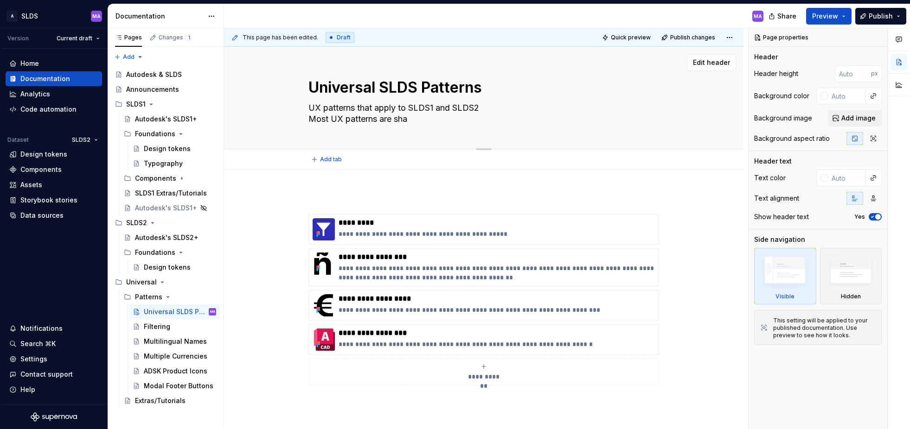
type textarea "UX patterns that apply to SLDS1 and SLDS2 Most UX patterns are shar"
type textarea "*"
type textarea "UX patterns that apply to SLDS1 and SLDS2 Most UX patterns are share"
type textarea "*"
type textarea "UX patterns that apply to SLDS1 and SLDS2 Most UX patterns are shared"
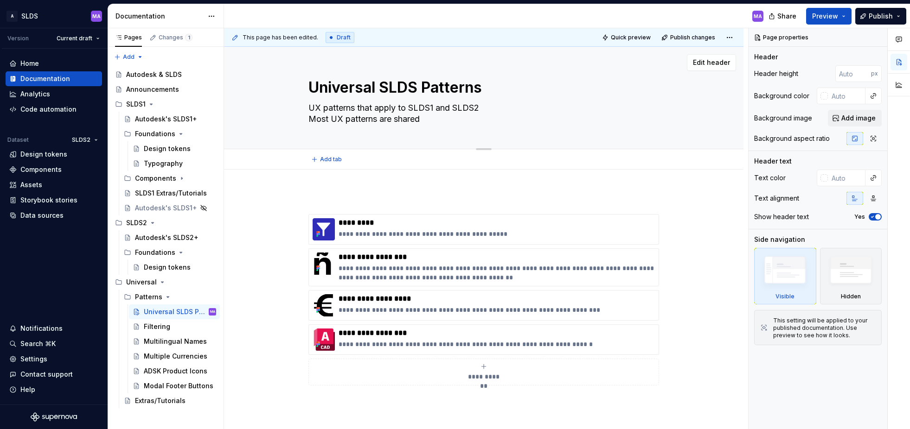
type textarea "*"
type textarea "UX patterns that apply to SLDS1 and SLDS2 Most UX patterns are shared"
type textarea "*"
type textarea "UX patterns that apply to SLDS1 and SLDS2 Most UX patterns are shared b"
type textarea "*"
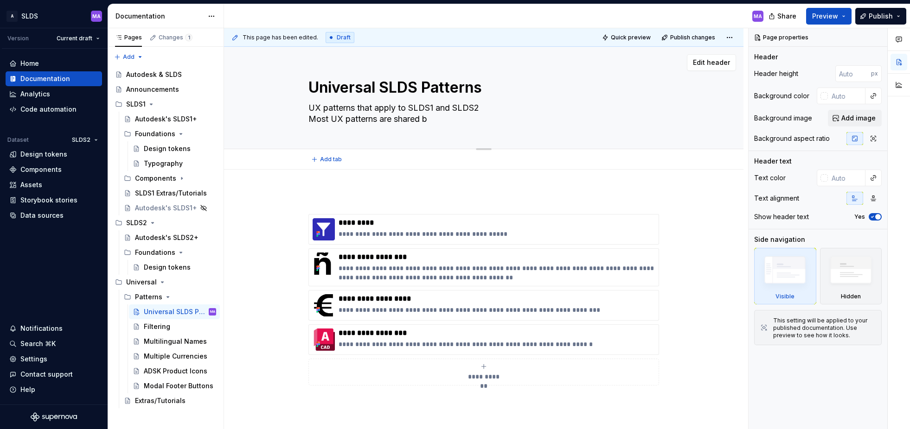
type textarea "UX patterns that apply to SLDS1 and SLDS2 Most UX patterns are shared be"
type textarea "*"
type textarea "UX patterns that apply to SLDS1 and SLDS2 Most UX patterns are shared bet"
type textarea "*"
type textarea "UX patterns that apply to SLDS1 and SLDS2 Most UX patterns are shared betw"
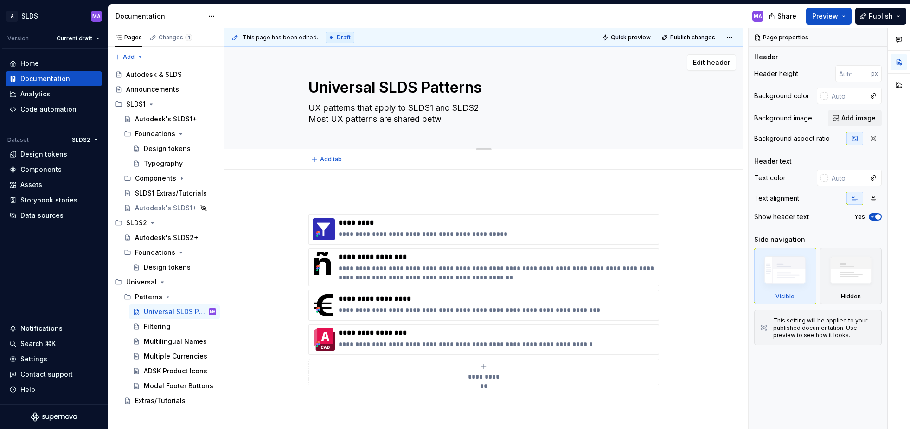
type textarea "*"
type textarea "UX patterns that apply to SLDS1 and SLDS2 Most UX patterns are shared betwe"
type textarea "*"
type textarea "UX patterns that apply to SLDS1 and SLDS2 Most UX patterns are shared betwee"
type textarea "*"
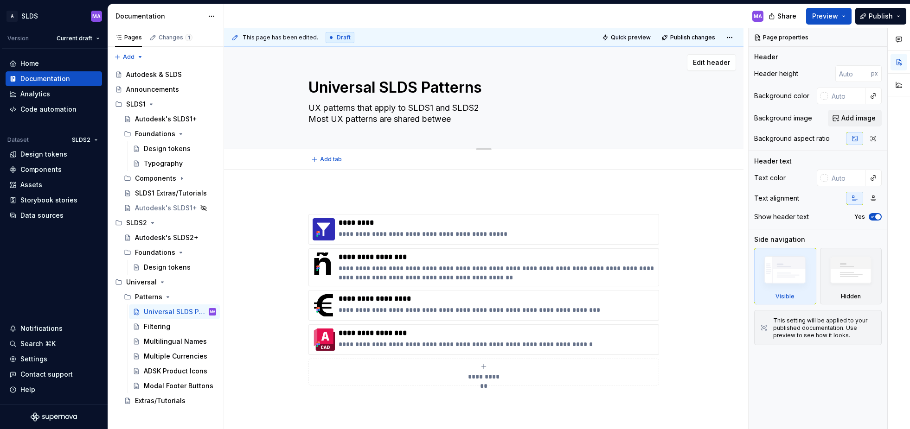
type textarea "UX patterns that apply to SLDS1 and SLDS2 Most UX patterns are shared between"
type textarea "*"
type textarea "UX patterns that apply to SLDS1 and SLDS2 Most UX patterns are shared between"
type textarea "*"
type textarea "UX patterns that apply to SLDS1 and SLDS2 Most UX patterns are shared between S"
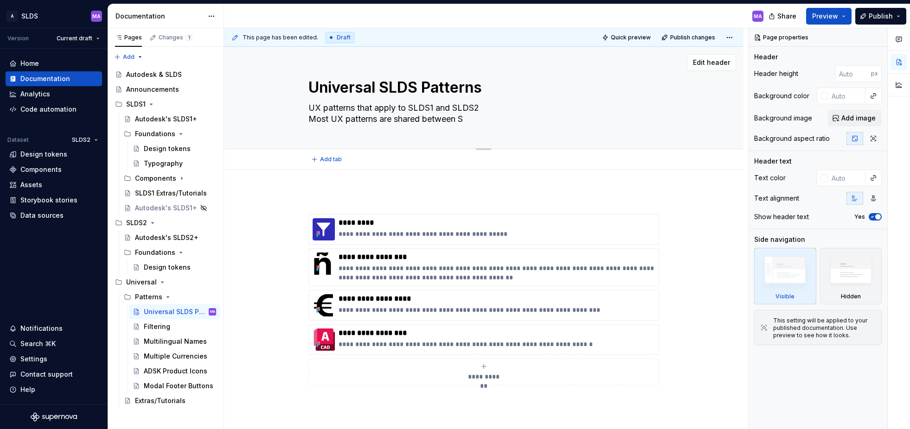
type textarea "*"
type textarea "UX patterns that apply to SLDS1 and SLDS2 Most UX patterns are shared between SL"
type textarea "*"
type textarea "UX patterns that apply to SLDS1 and SLDS2 Most UX patterns are shared between S…"
type textarea "*"
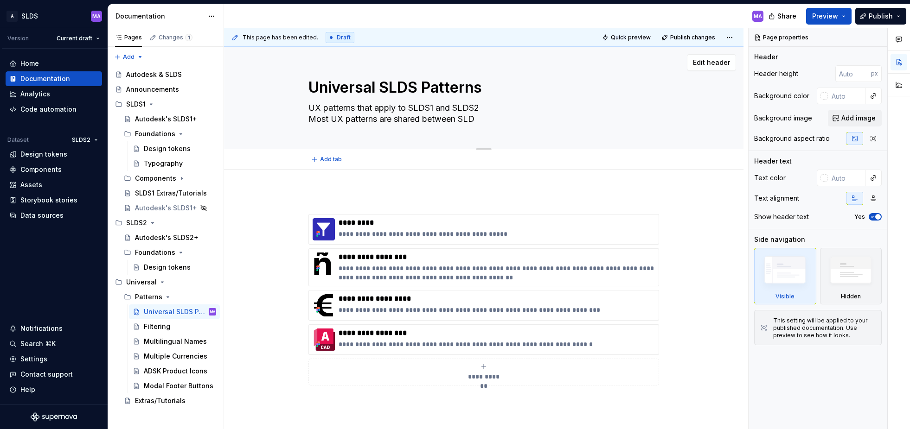
type textarea "UX patterns that apply to SLDS1 and SLDS2 Most UX patterns are shared between S…"
type textarea "*"
type textarea "UX patterns that apply to SLDS1 and SLDS2 Most UX patterns are shared between S…"
type textarea "*"
type textarea "UX patterns that apply to SLDS1 and SLDS2 Most UX patterns are shared between S…"
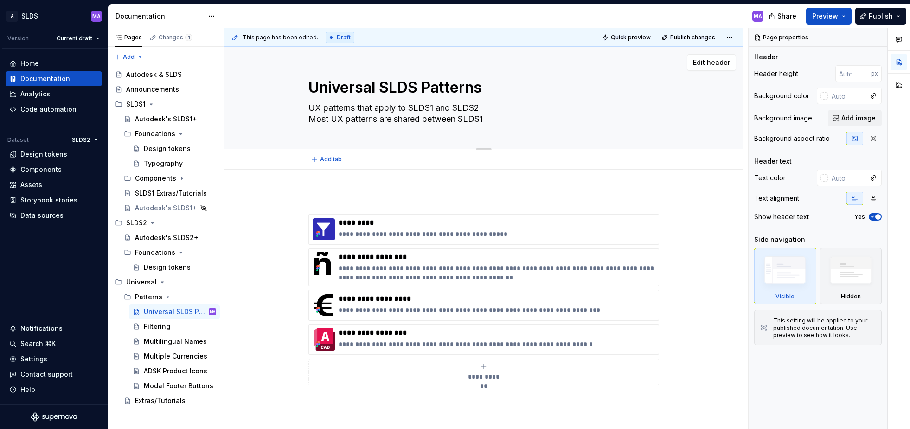
type textarea "*"
type textarea "UX patterns that apply to SLDS1 and SLDS2 Most UX patterns are shared between S…"
type textarea "*"
type textarea "UX patterns that apply to SLDS1 and SLDS2 Most UX patterns are shared between S…"
type textarea "*"
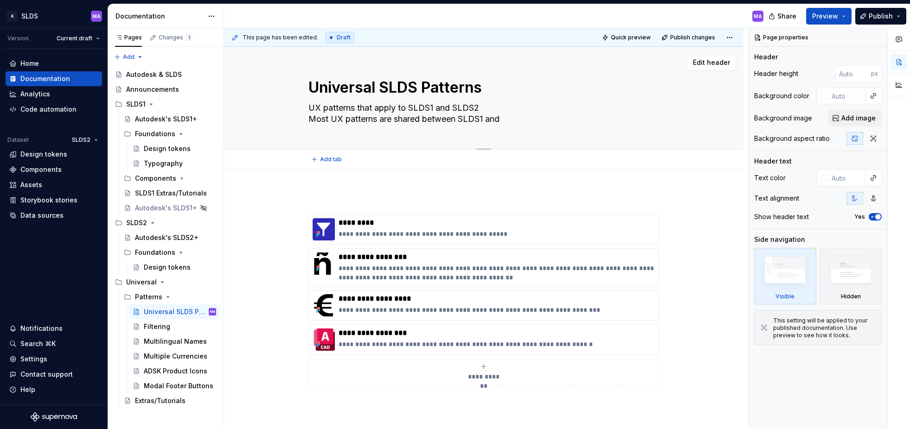
type textarea "UX patterns that apply to SLDS1 and SLDS2 Most UX patterns are shared between S…"
type textarea "*"
type textarea "UX patterns that apply to SLDS1 and SLDS2 Most UX patterns are shared between S…"
type textarea "*"
type textarea "UX patterns that apply to SLDS1 and SLDS2 Most UX patterns are shared between S…"
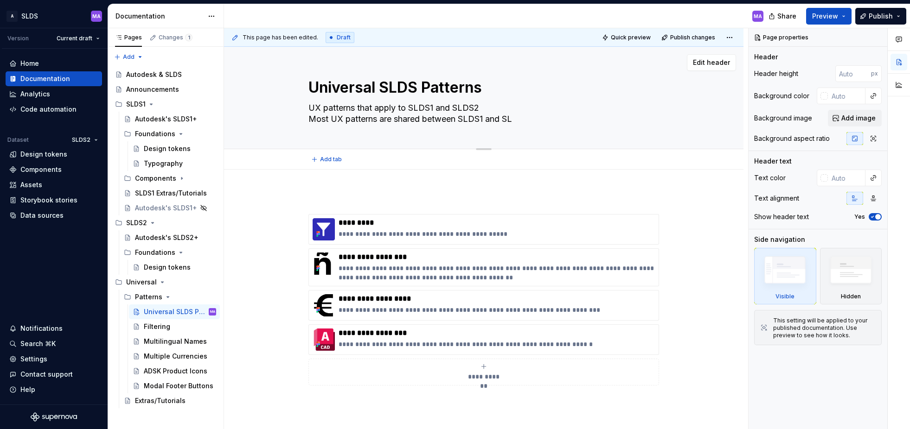
type textarea "*"
type textarea "UX patterns that apply to SLDS1 and SLDS2 Most UX patterns are shared between S…"
type textarea "*"
type textarea "UX patterns that apply to SLDS1 and SLDS2 Most UX patterns are shared between S…"
type textarea "*"
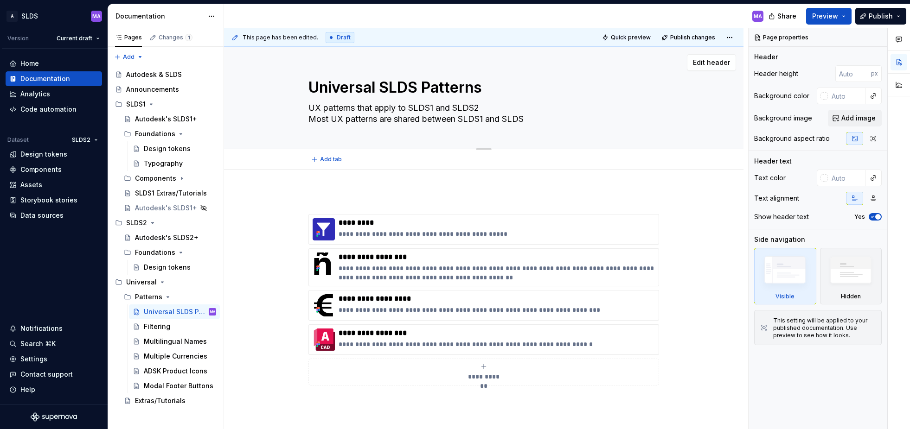
type textarea "UX patterns that apply to SLDS1 and SLDS2 Most UX patterns are shared between S…"
type textarea "*"
type textarea "UX patterns that apply to SLDS1 and SLDS2 Most UX patterns are shared between S…"
type textarea "*"
type textarea "UX patterns that apply to SLDS1 and SLDS2 Most UX patterns are shared between S…"
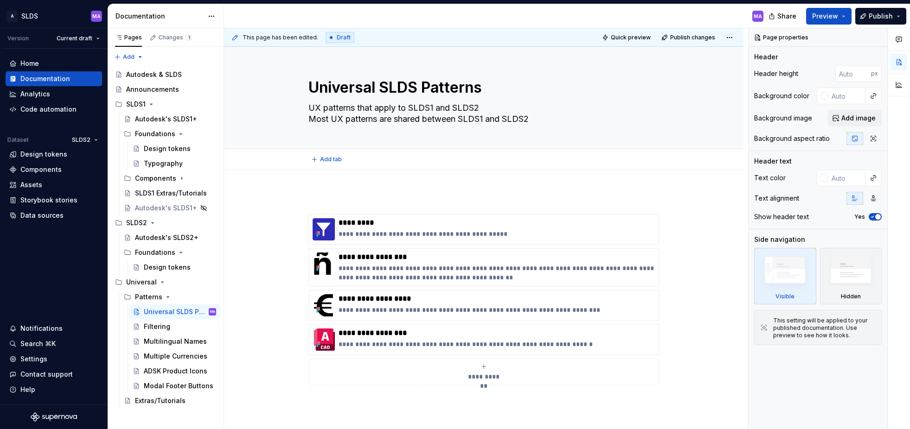
type textarea "*"
type textarea "UX patterns that apply to SLDS1 and SLDS2 Most UX patterns are shared between S…"
click at [612, 421] on div "**********" at bounding box center [483, 359] width 519 height 378
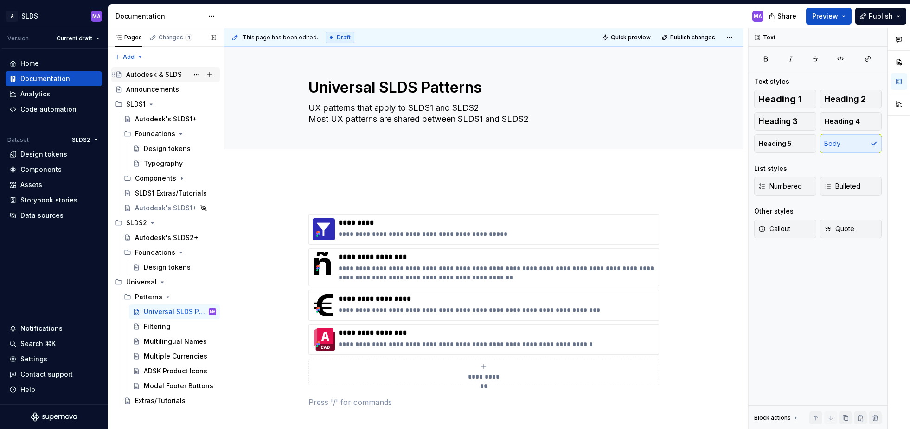
click at [153, 78] on div "Autodesk & SLDS" at bounding box center [154, 74] width 56 height 9
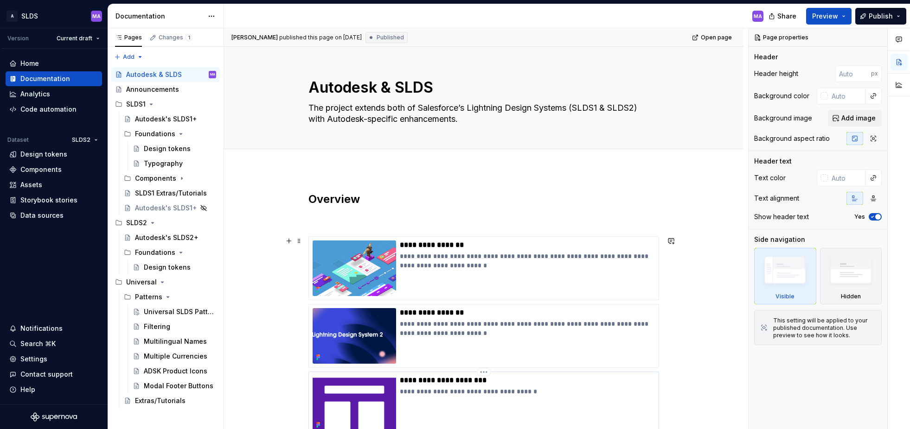
click at [601, 393] on p "**********" at bounding box center [527, 391] width 255 height 9
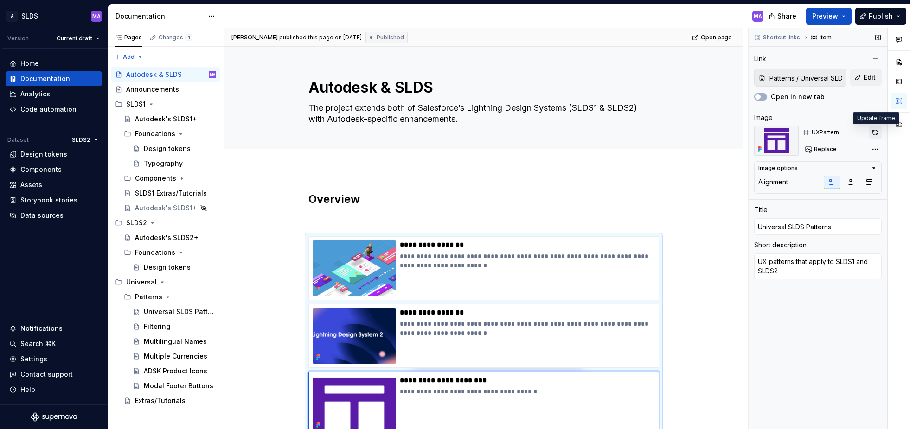
click at [875, 134] on button "button" at bounding box center [875, 132] width 13 height 13
click at [185, 312] on div "Universal SLDS Patterns" at bounding box center [166, 311] width 45 height 9
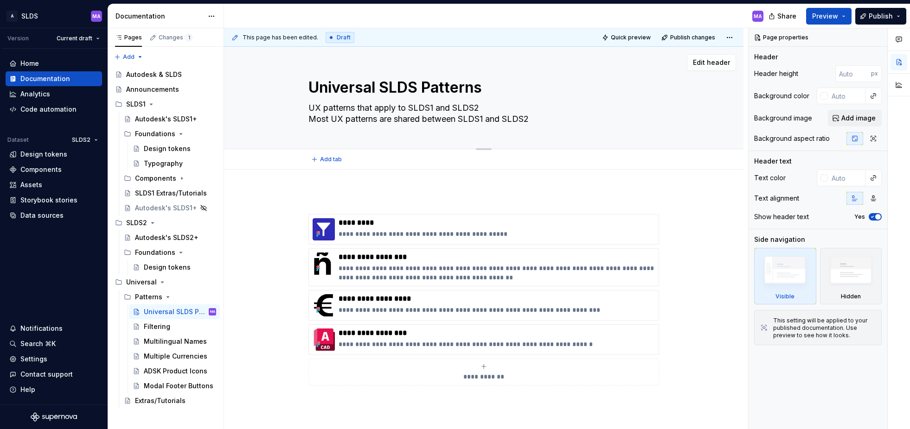
click at [492, 108] on textarea "UX patterns that apply to SLDS1 and SLDS2 Most UX patterns are shared between S…" at bounding box center [482, 114] width 351 height 26
type textarea "*"
type textarea "UX patterns that apply to SLDS1 and SLDS2. Most UX patterns are shared between …"
type textarea "*"
type textarea "UX patterns that apply to SLDS1 and SLDS2. Most UX patterns are shared between …"
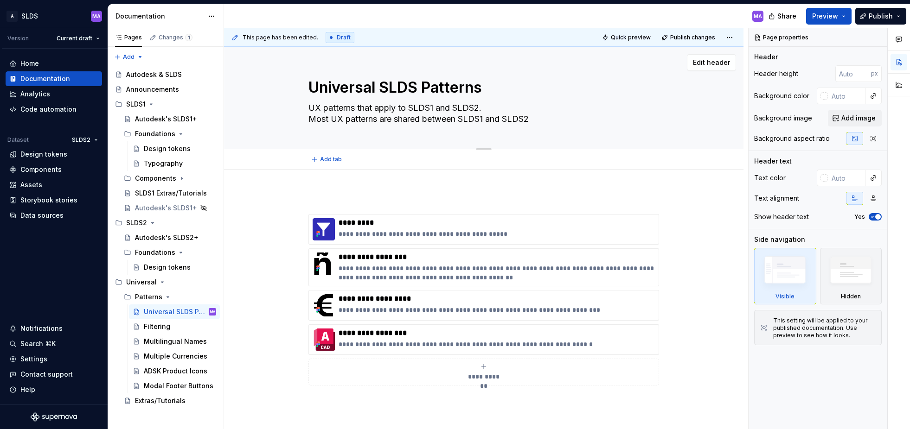
type textarea "*"
type textarea "UX patterns that apply to SLDS1 and SLDS2. Most UX patterns are shared between …"
type textarea "*"
type textarea "UX patterns that apply to SLDS1 and SLDS2. Most UX patterns are cshared between…"
type textarea "*"
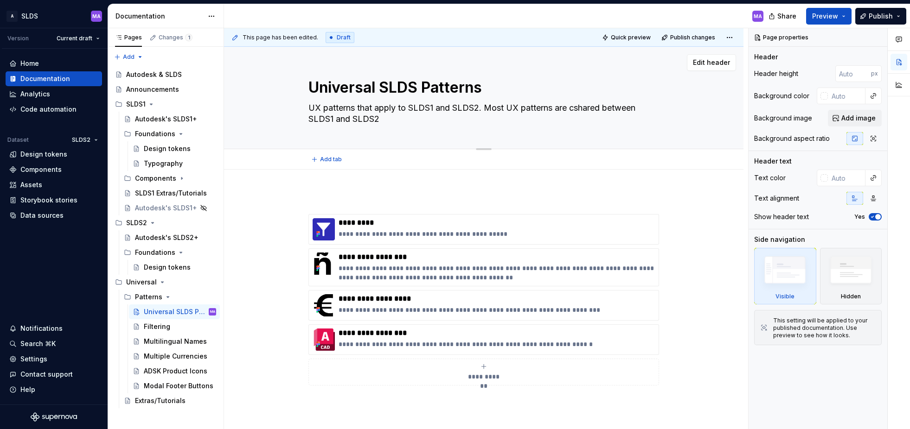
type textarea "UX patterns that apply to SLDS1 and SLDS2. Most UX patterns are coshared betwee…"
type textarea "*"
type textarea "UX patterns that apply to SLDS1 and SLDS2. Most UX patterns are comshared betwe…"
type textarea "*"
type textarea "UX patterns that apply to SLDS1 and SLDS2. Most UX patterns are commshared betw…"
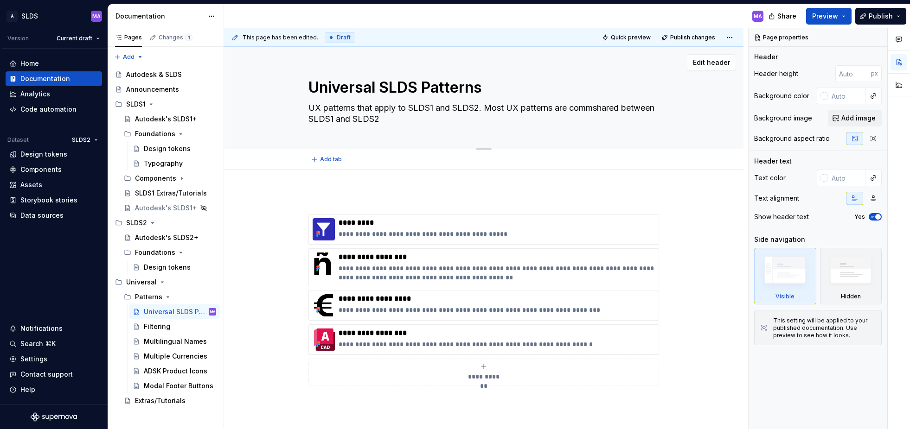
type textarea "*"
type textarea "UX patterns that apply to SLDS1 and SLDS2. Most UX patterns are commoshared bet…"
type textarea "*"
type textarea "UX patterns that apply to SLDS1 and SLDS2. Most UX patterns are commonshared be…"
type textarea "*"
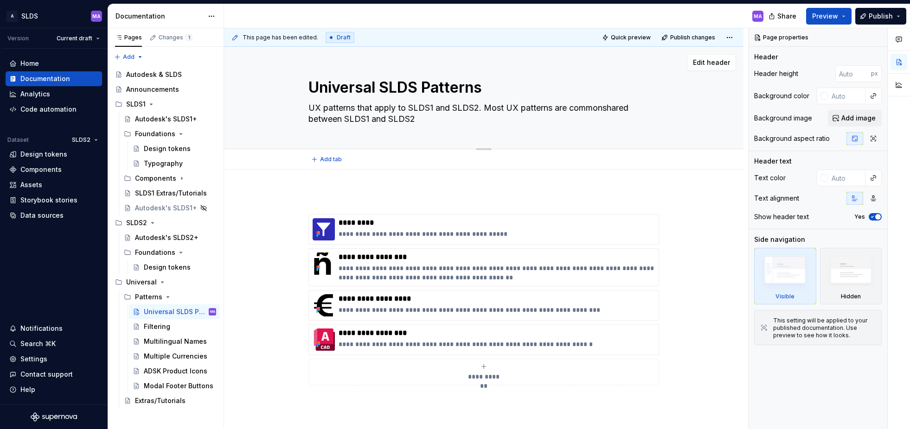
type textarea "UX patterns that apply to SLDS1 and SLDS2. Most UX patterns are common shared b…"
type textarea "*"
type textarea "UX patterns that apply to SLDS1 and SLDS2. Most UX patterns are common ashared …"
type textarea "*"
type textarea "UX patterns that apply to SLDS1 and SLDS2. Most UX patterns are common acshared…"
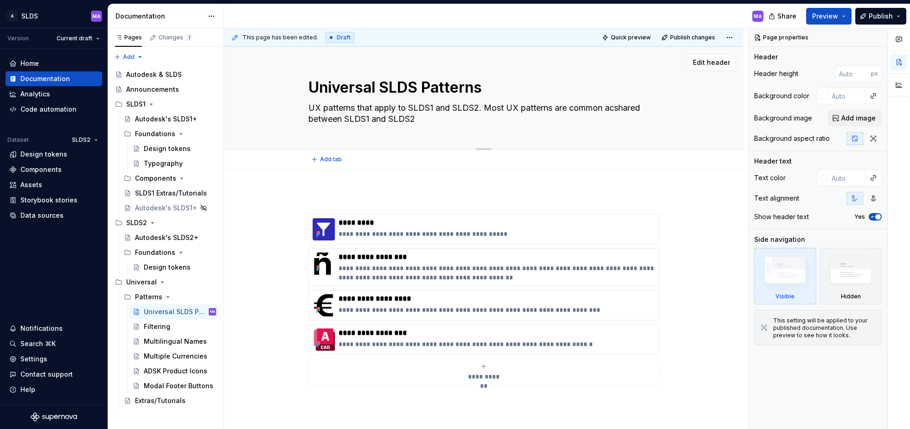
type textarea "*"
type textarea "UX patterns that apply to SLDS1 and SLDS2. Most UX patterns are common acrshare…"
type textarea "*"
type textarea "UX patterns that apply to SLDS1 and SLDS2. Most UX patterns are common acroshar…"
type textarea "*"
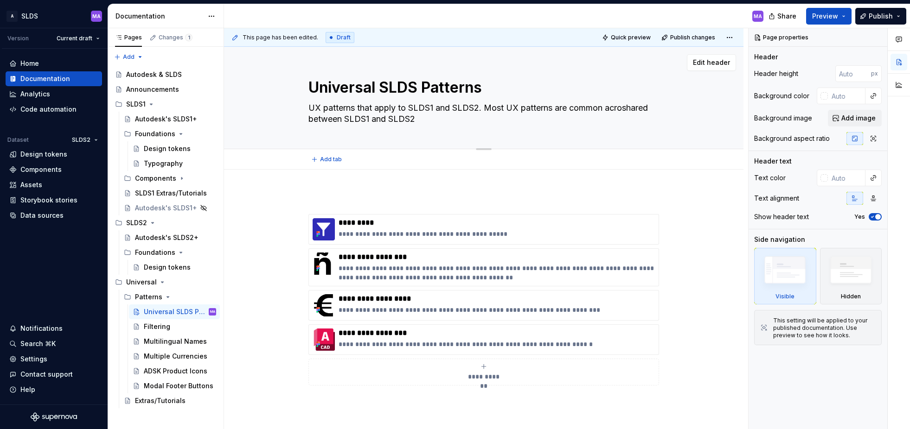
type textarea "UX patterns that apply to SLDS1 and SLDS2. Most UX patterns are common acrossha…"
type textarea "*"
type textarea "UX patterns that apply to SLDS1 and SLDS2. Most UX patterns are common acrosssh…"
type textarea "*"
type textarea "UX patterns that apply to SLDS1 and SLDS2. Most UX patterns are common acrossha…"
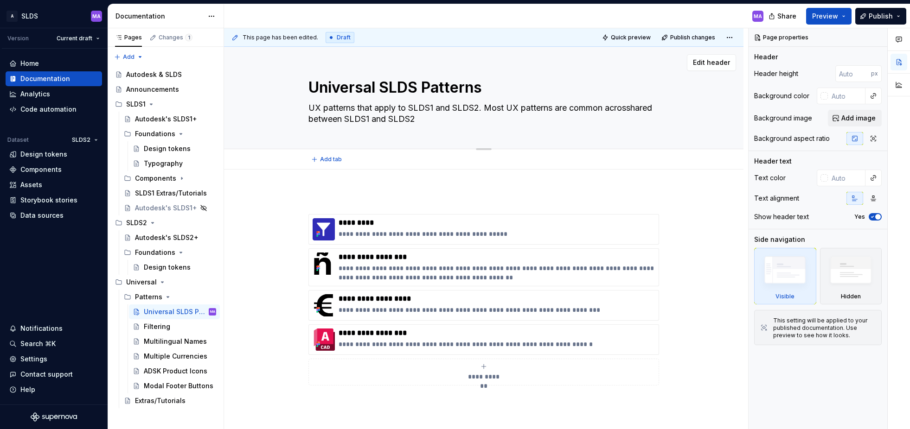
type textarea "*"
type textarea "UX patterns that apply to SLDS1 and SLDS2. Most UX patterns are common acrossar…"
type textarea "*"
type textarea "UX patterns that apply to SLDS1 and SLDS2. Most UX patterns are common acrossre…"
type textarea "*"
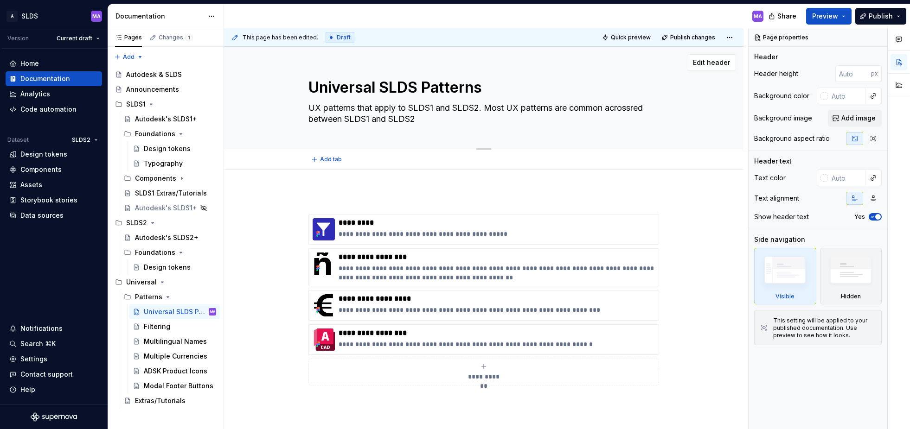
type textarea "UX patterns that apply to SLDS1 and SLDS2. Most UX patterns are common acrossed…"
type textarea "*"
type textarea "UX patterns that apply to SLDS1 and SLDS2. Most UX patterns are common acrossd …"
click at [582, 417] on div "**********" at bounding box center [483, 305] width 351 height 227
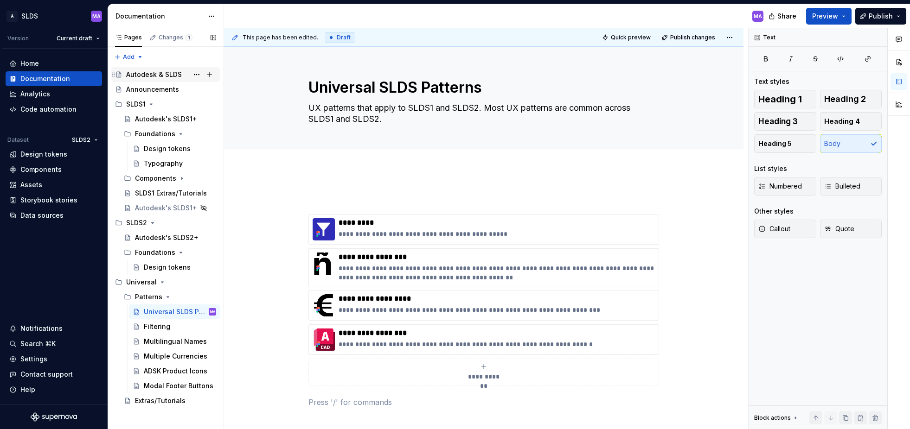
click at [150, 73] on div "Autodesk & SLDS" at bounding box center [154, 74] width 56 height 9
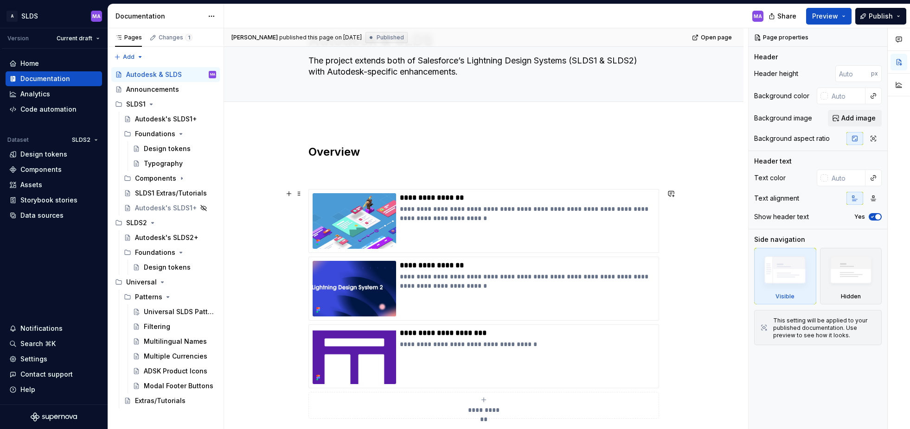
scroll to position [56, 0]
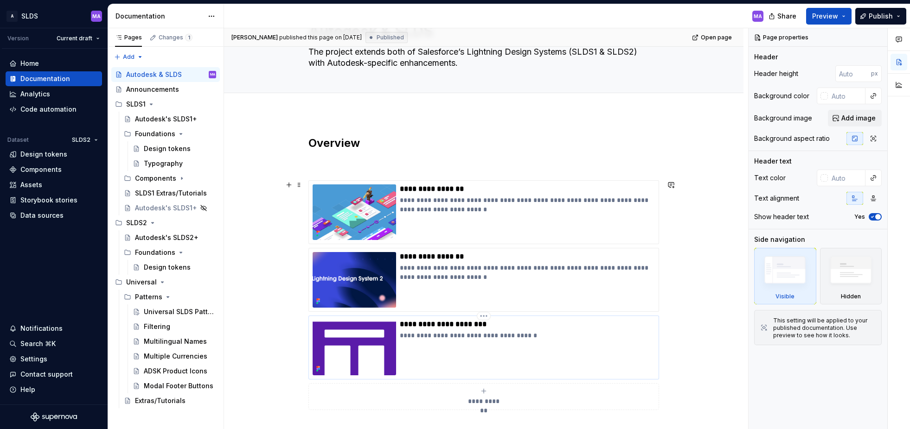
click at [570, 352] on div "**********" at bounding box center [527, 348] width 255 height 56
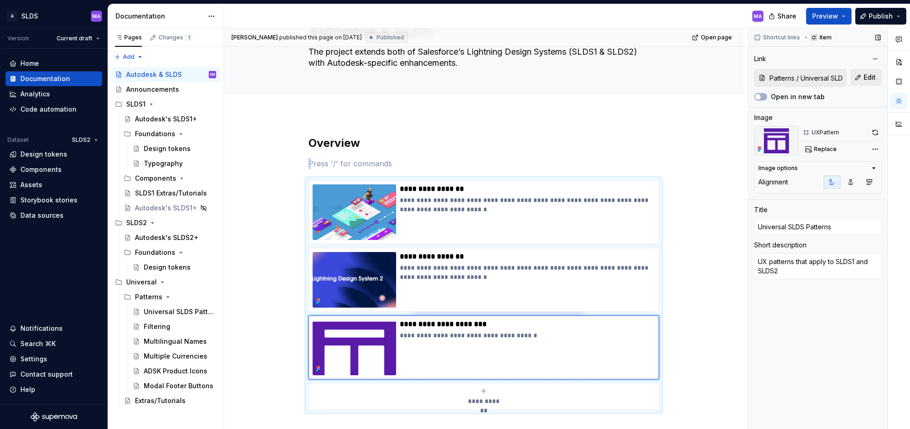
click at [871, 80] on span "Edit" at bounding box center [870, 77] width 12 height 9
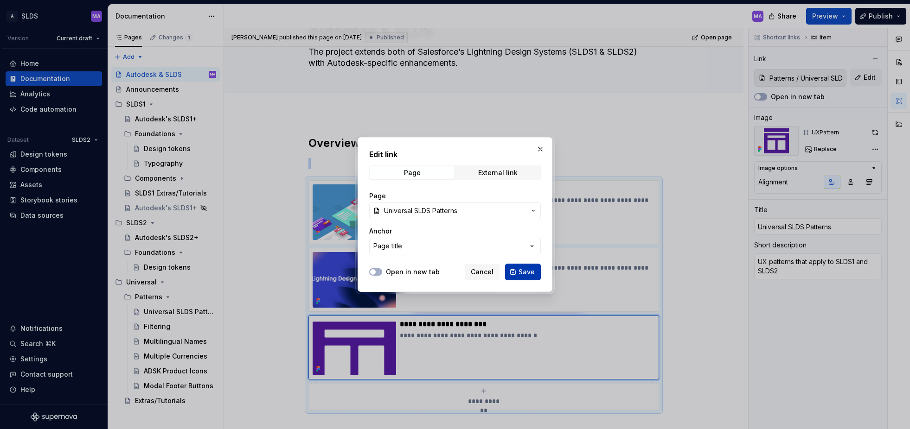
click at [528, 270] on span "Save" at bounding box center [526, 272] width 16 height 9
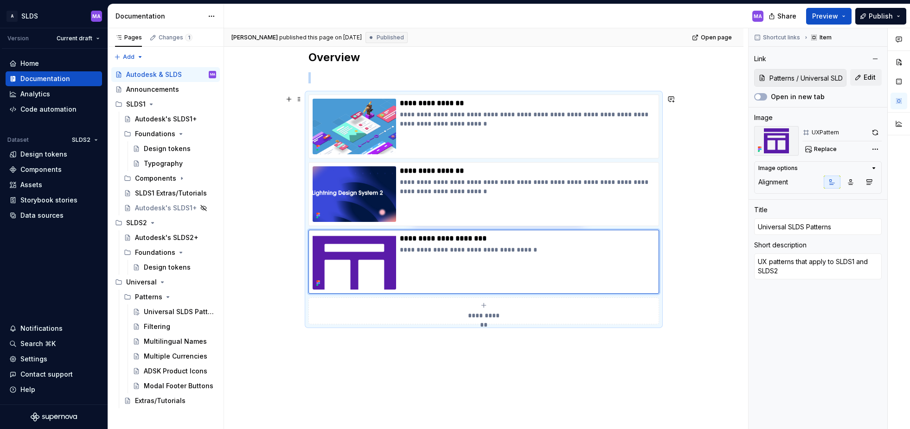
scroll to position [143, 0]
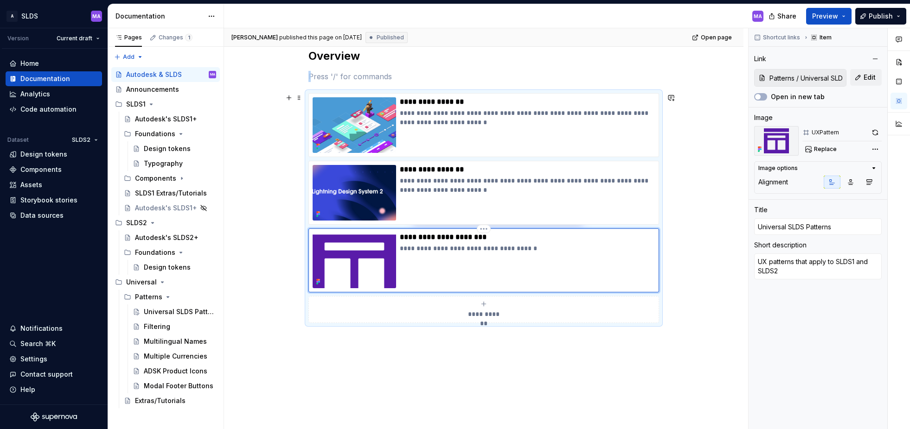
click at [624, 269] on div "**********" at bounding box center [527, 261] width 255 height 56
click at [487, 230] on html "A SLDS MA Version Current draft Home Documentation Analytics Code automation Da…" at bounding box center [455, 214] width 910 height 429
click at [721, 220] on html "A SLDS MA Version Current draft Home Documentation Analytics Code automation Da…" at bounding box center [455, 214] width 910 height 429
click at [874, 59] on button "button" at bounding box center [875, 58] width 13 height 13
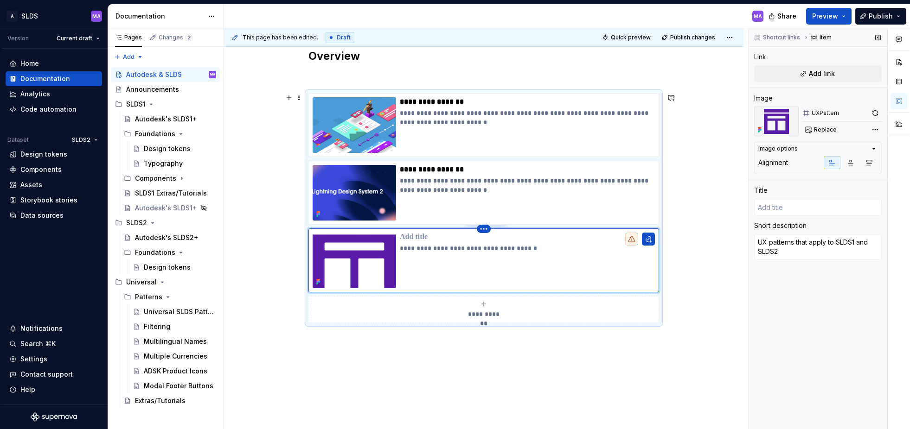
click at [485, 230] on html "A SLDS MA Version Current draft Home Documentation Analytics Code automation Da…" at bounding box center [455, 214] width 910 height 429
click at [502, 246] on div "Delete item" at bounding box center [526, 244] width 60 height 9
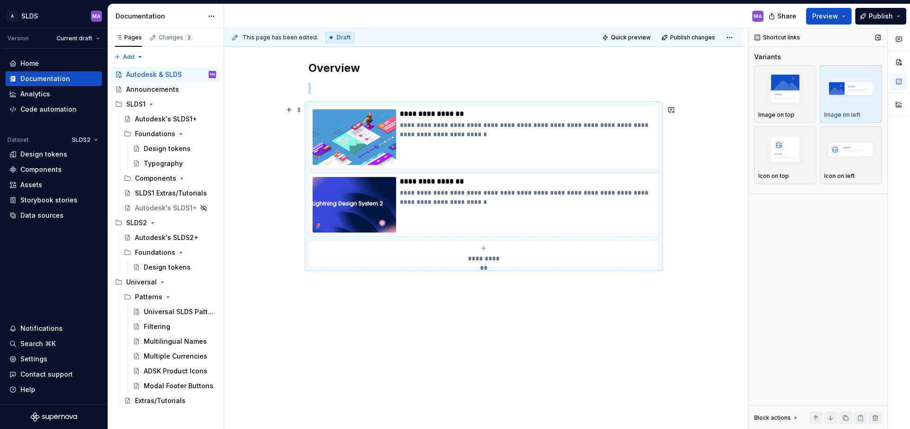
scroll to position [131, 0]
click at [480, 253] on div "**********" at bounding box center [484, 254] width 342 height 19
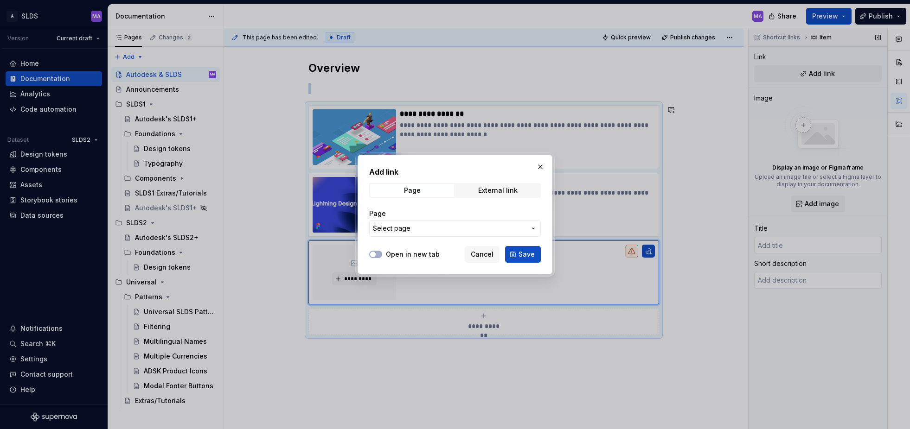
click at [495, 230] on span "Select page" at bounding box center [449, 228] width 153 height 9
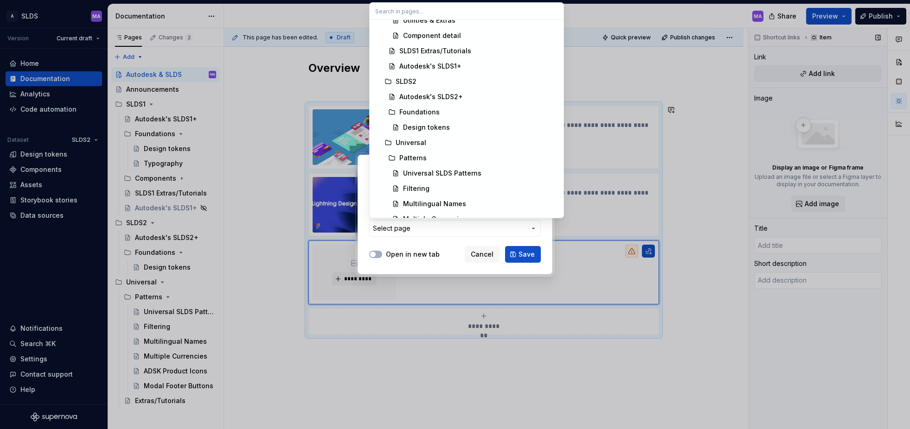
scroll to position [301, 0]
click at [427, 173] on div "Universal SLDS Patterns" at bounding box center [442, 172] width 78 height 9
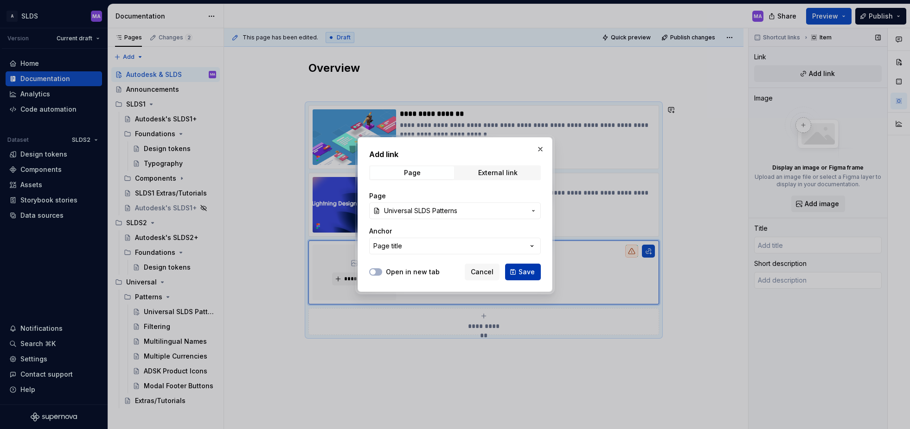
click at [519, 269] on button "Save" at bounding box center [523, 272] width 36 height 17
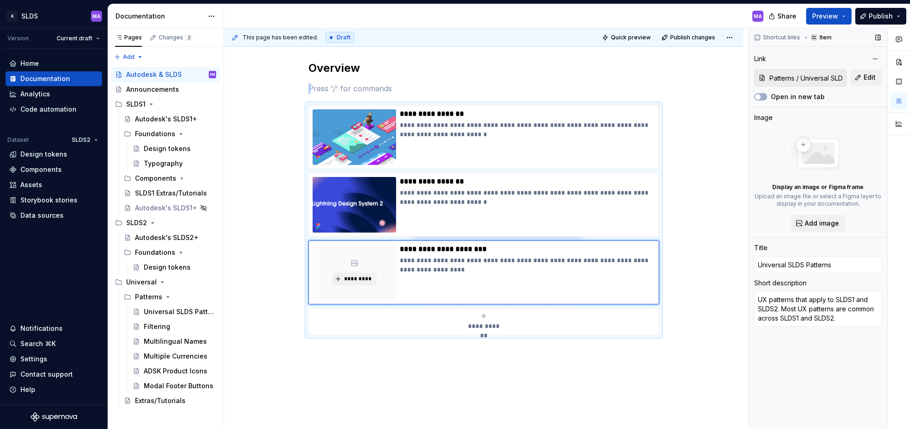
click at [804, 148] on img at bounding box center [818, 152] width 74 height 52
click at [816, 229] on button "Add image" at bounding box center [818, 223] width 54 height 17
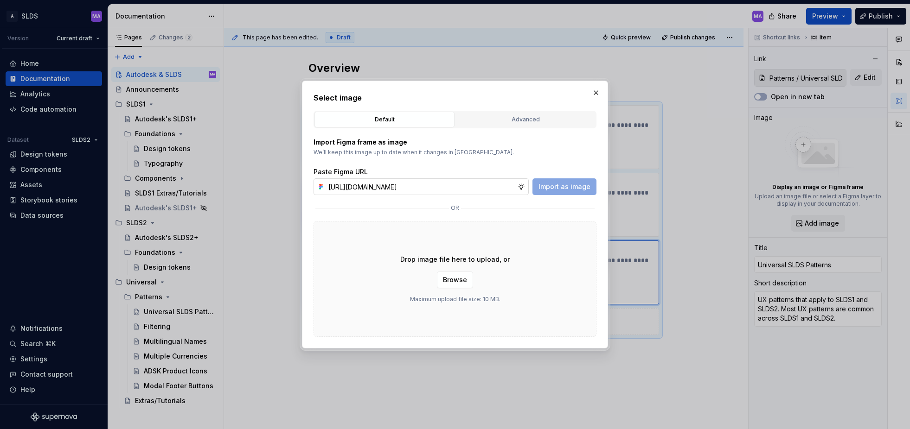
scroll to position [0, 270]
click at [566, 188] on span "Import as image" at bounding box center [564, 186] width 52 height 9
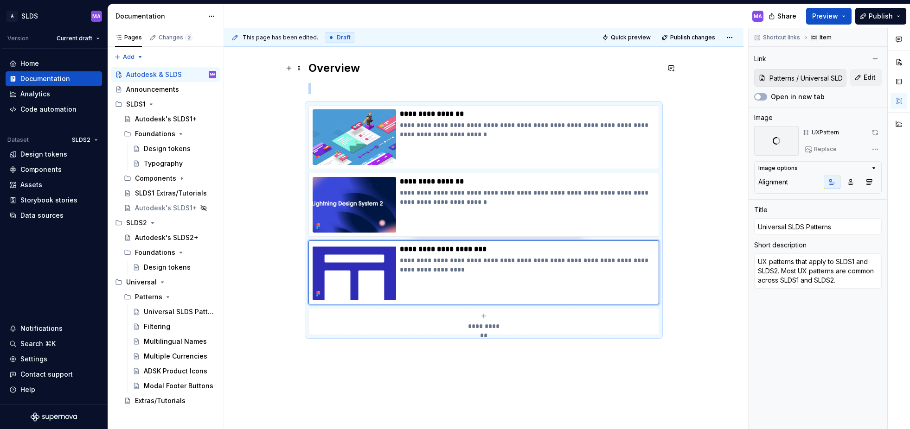
click at [250, 67] on div "**********" at bounding box center [483, 267] width 519 height 459
click at [706, 15] on div "MA" at bounding box center [497, 16] width 547 height 24
click at [895, 13] on button "Publish" at bounding box center [880, 16] width 51 height 17
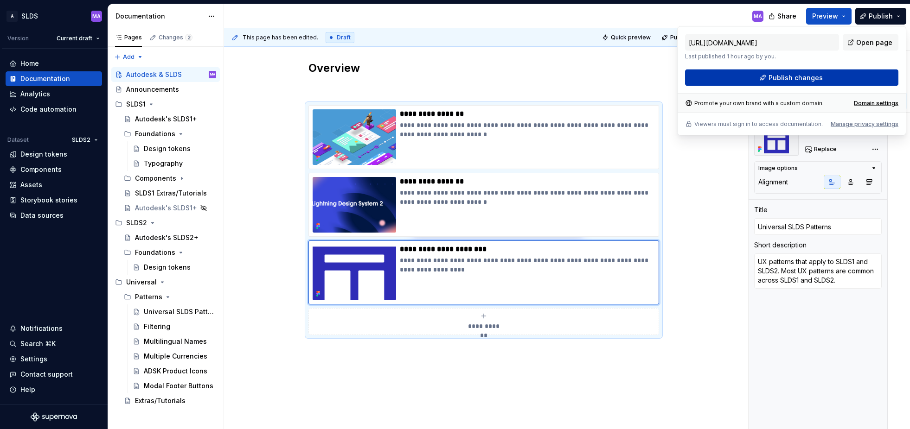
click at [808, 77] on span "Publish changes" at bounding box center [795, 77] width 54 height 9
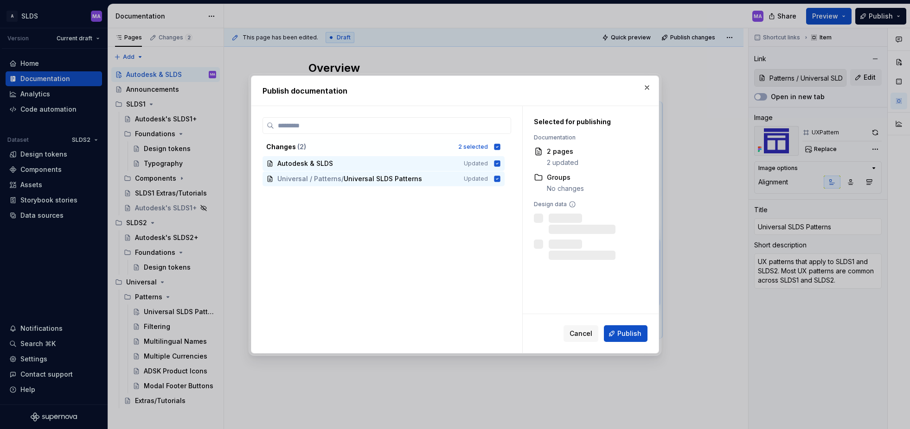
drag, startPoint x: 630, startPoint y: 332, endPoint x: 636, endPoint y: 326, distance: 8.5
click at [630, 332] on span "Publish" at bounding box center [629, 333] width 24 height 9
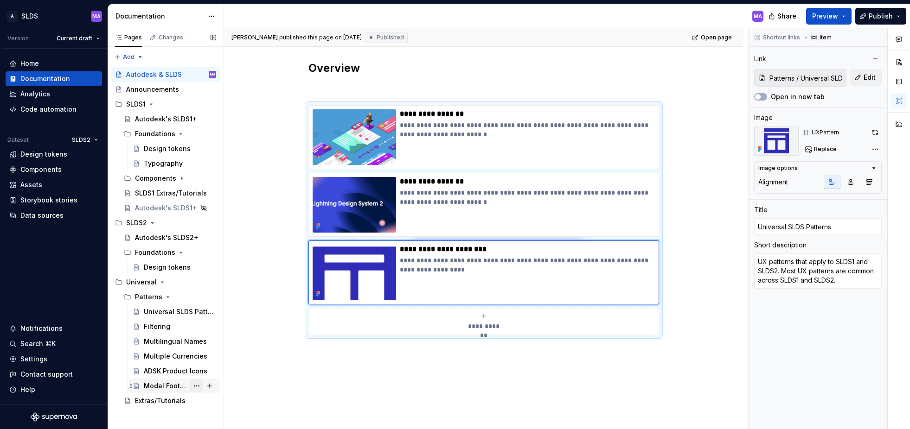
click at [198, 385] on button "Page tree" at bounding box center [196, 386] width 13 height 13
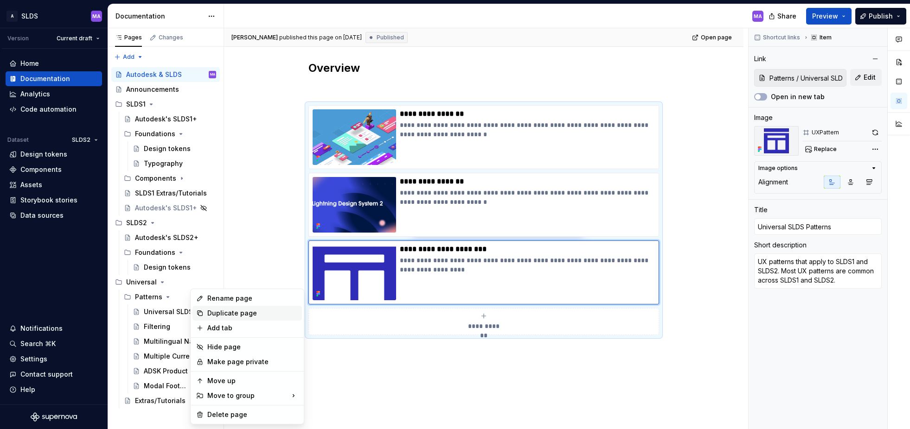
click at [252, 313] on div "Duplicate page" at bounding box center [252, 313] width 91 height 9
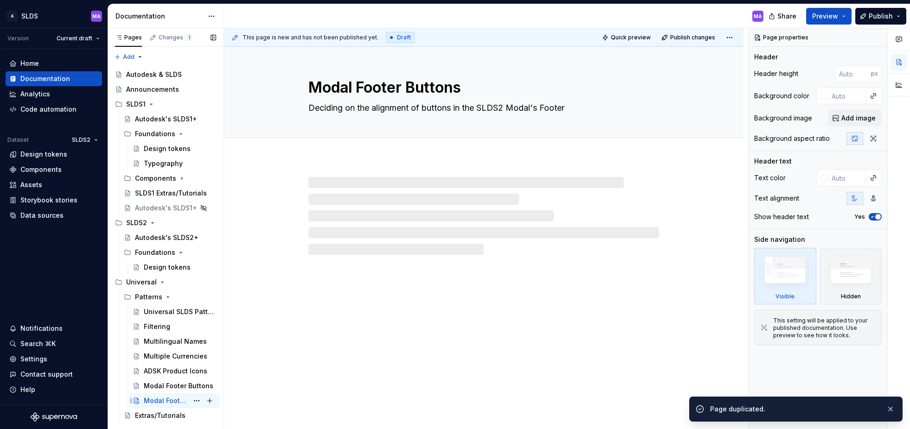
click at [165, 399] on div "Modal Footer Buttons" at bounding box center [166, 401] width 45 height 9
click at [346, 83] on textarea "Modal Footer Buttons" at bounding box center [482, 88] width 351 height 22
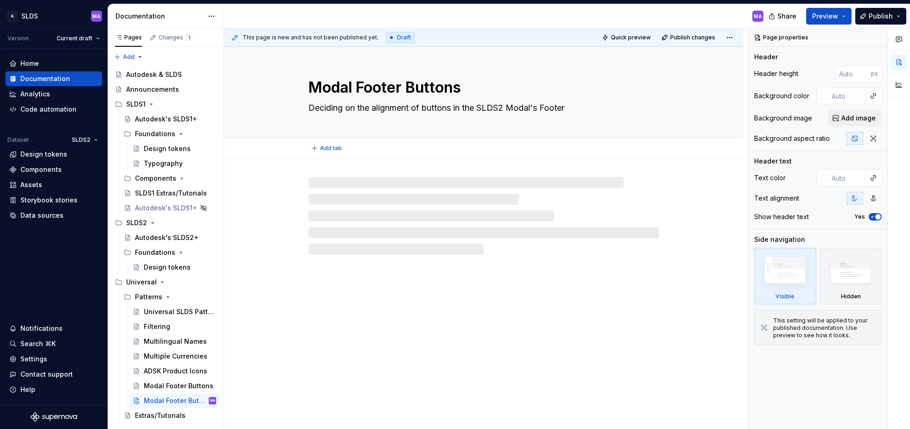
click at [346, 83] on textarea "Modal Footer Buttons" at bounding box center [482, 88] width 351 height 22
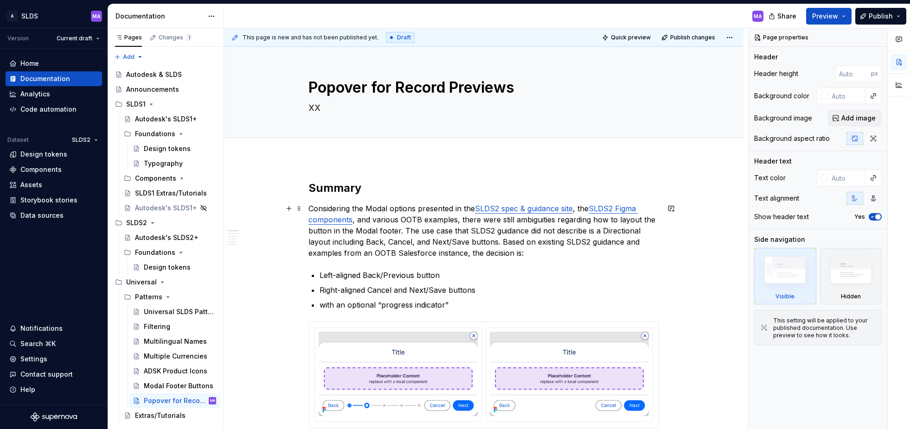
click at [313, 207] on p "Considering the Modal options presented in the SLDS2 spec & guidance site , the…" at bounding box center [483, 231] width 351 height 56
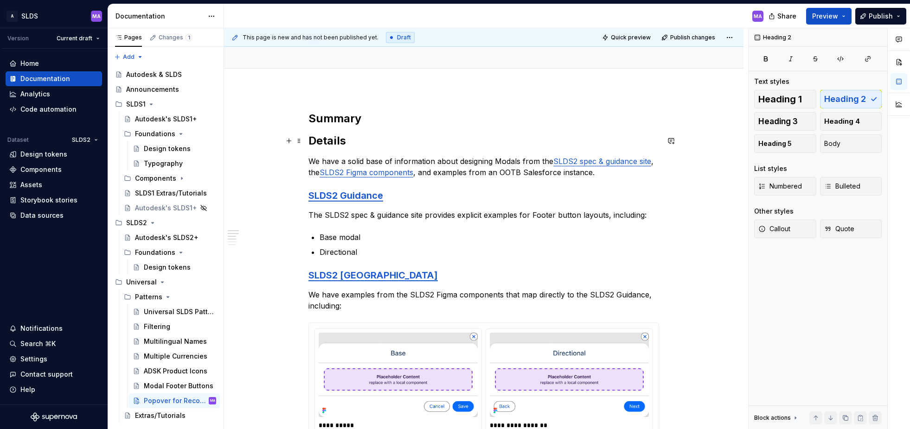
scroll to position [65, 0]
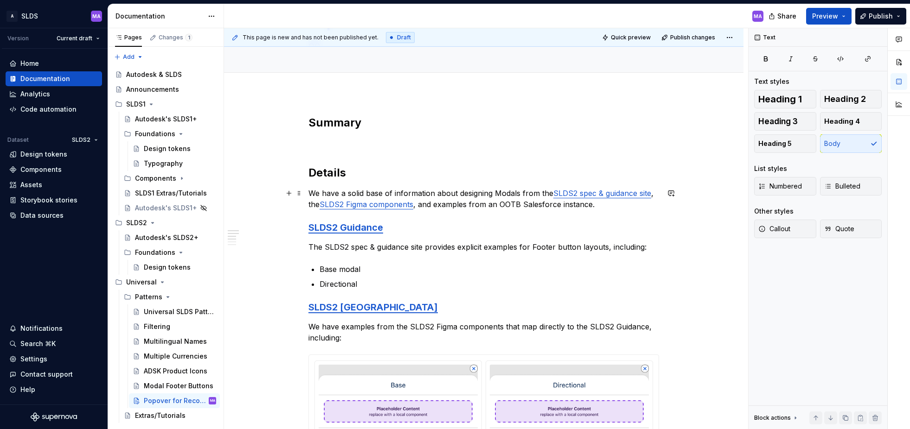
drag, startPoint x: 313, startPoint y: 193, endPoint x: 336, endPoint y: 205, distance: 26.5
click at [313, 193] on p "We have a solid base of information about designing Modals from the SLDS2 spec …" at bounding box center [483, 199] width 351 height 22
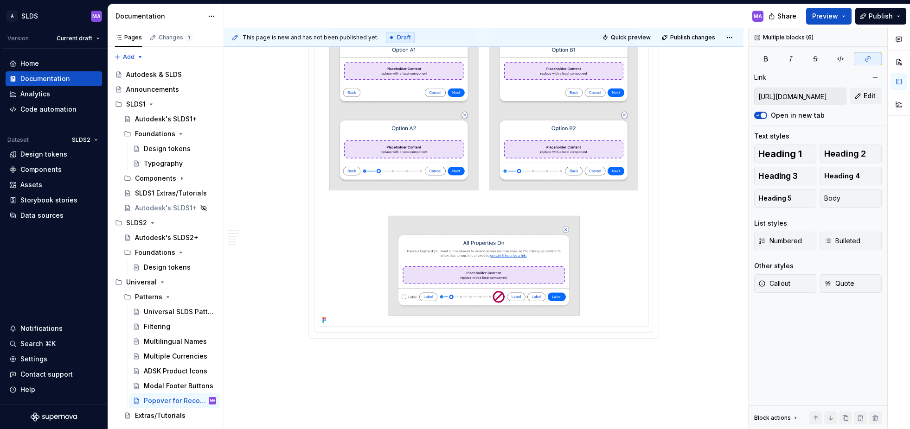
scroll to position [2415, 0]
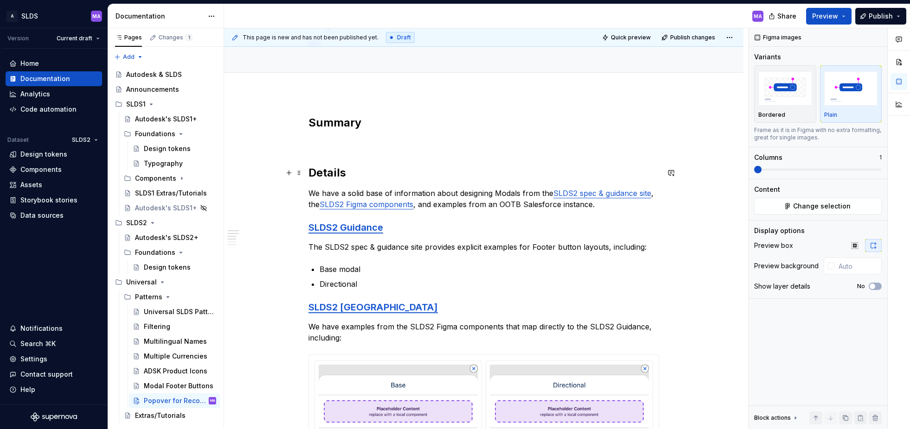
scroll to position [65, 0]
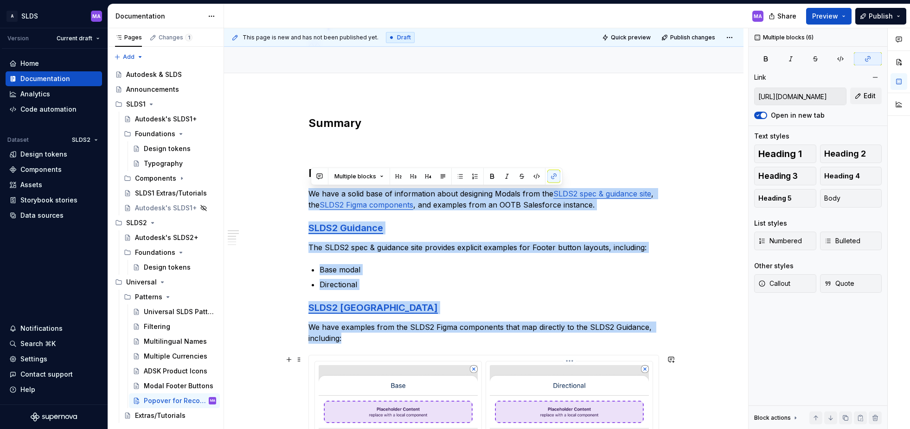
drag, startPoint x: 314, startPoint y: 195, endPoint x: 574, endPoint y: 369, distance: 312.8
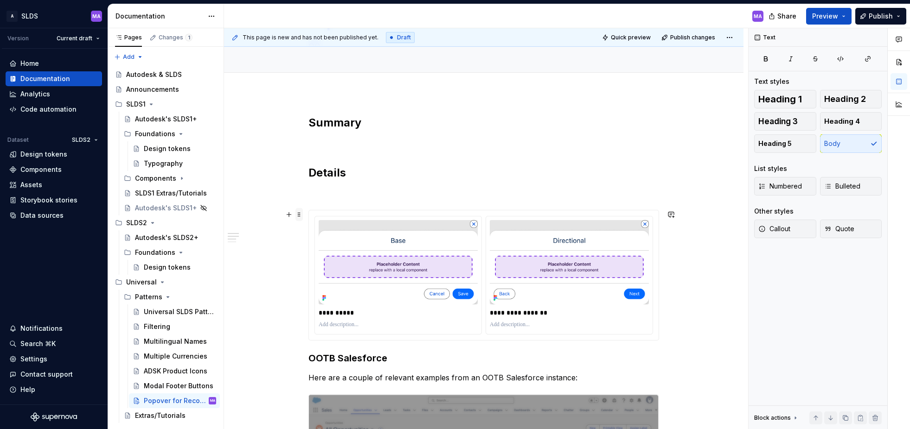
click at [301, 211] on span at bounding box center [298, 214] width 7 height 13
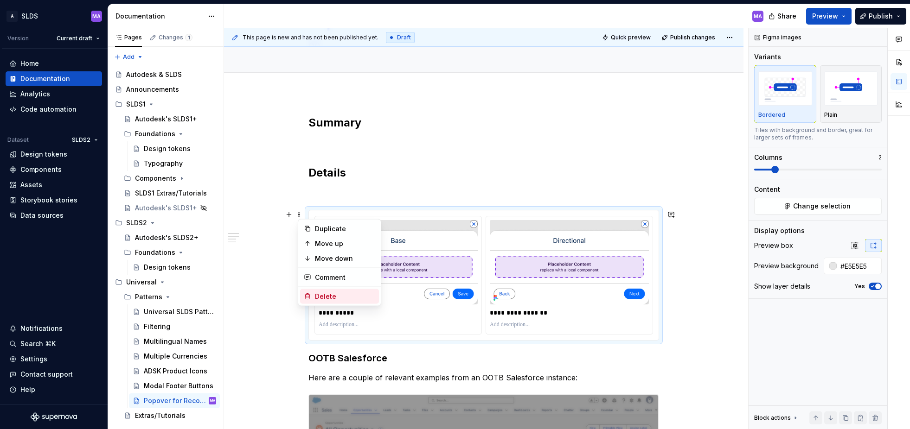
click at [340, 299] on div "Delete" at bounding box center [345, 296] width 60 height 9
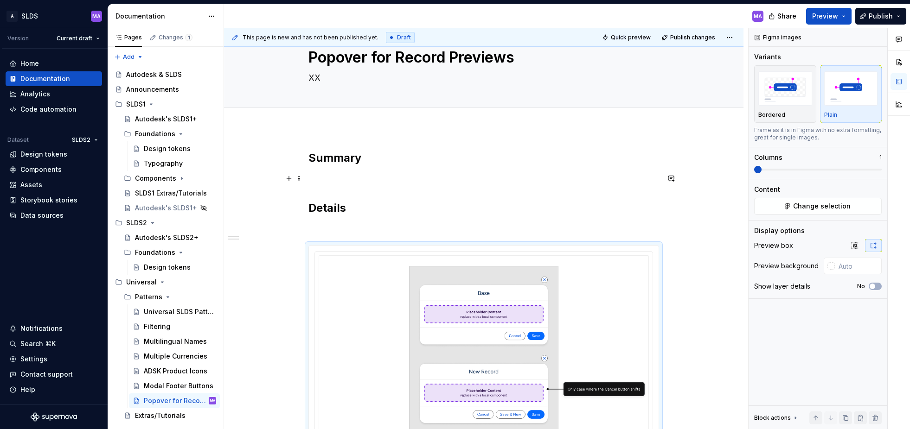
scroll to position [13, 0]
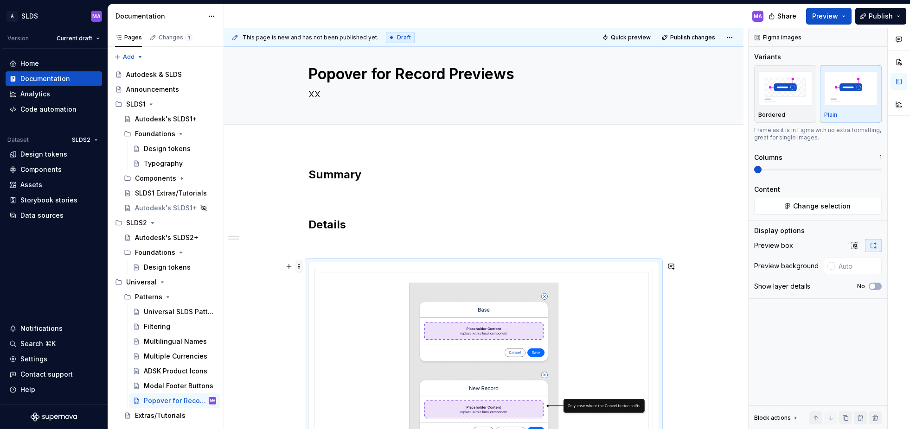
click at [301, 268] on span at bounding box center [298, 266] width 7 height 13
click at [338, 349] on div "Delete" at bounding box center [345, 348] width 60 height 9
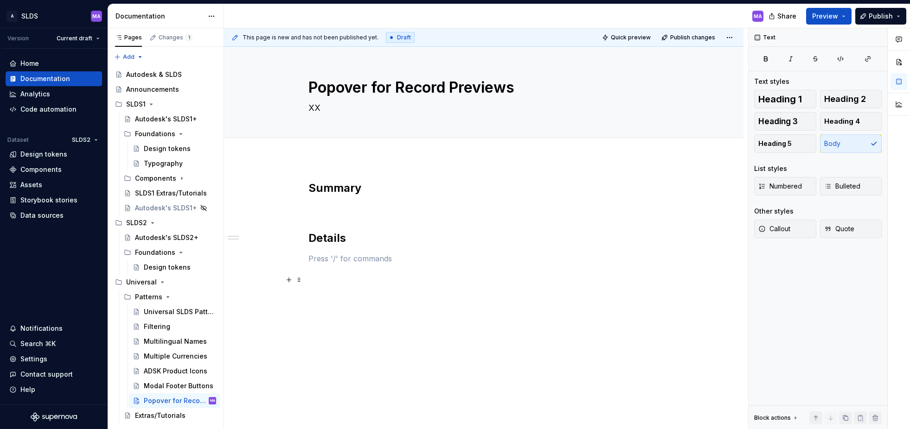
scroll to position [0, 0]
click at [408, 213] on p at bounding box center [483, 208] width 351 height 11
click at [171, 386] on div "Modal Footer Buttons" at bounding box center [166, 386] width 45 height 9
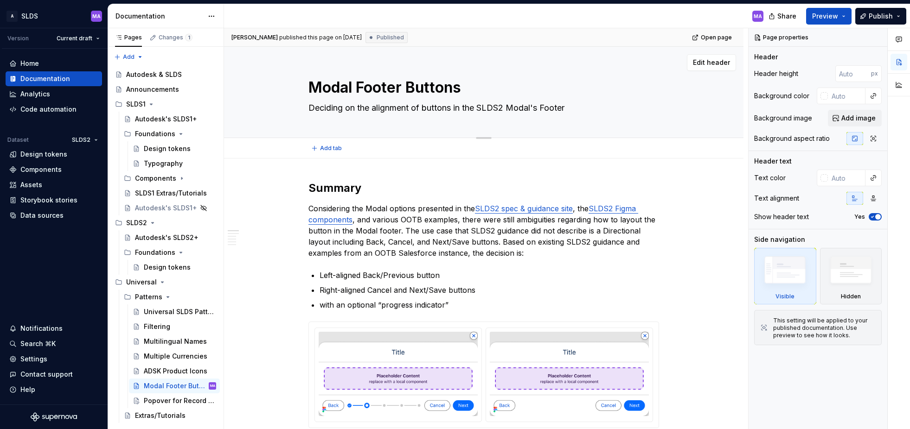
click at [378, 108] on textarea "Deciding on the alignment of buttons in the SLDS2 Modal's Footer" at bounding box center [482, 108] width 351 height 15
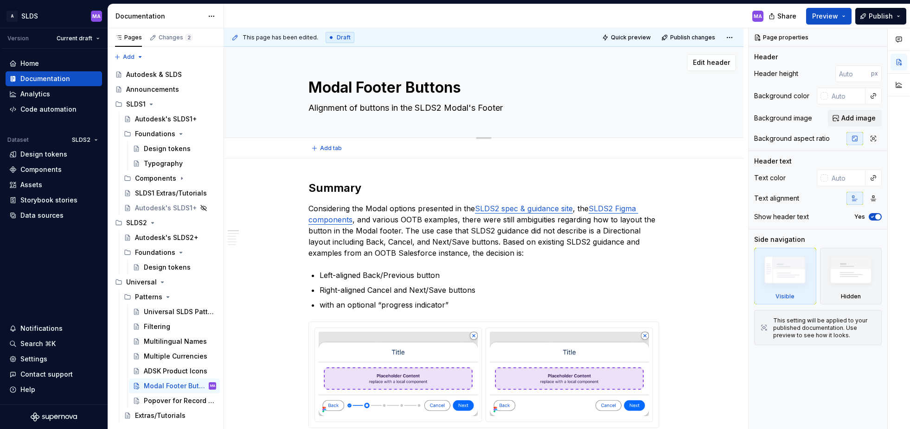
click at [356, 109] on textarea "Alignment of buttons in the SLDS2 Modal's Footer" at bounding box center [482, 108] width 351 height 15
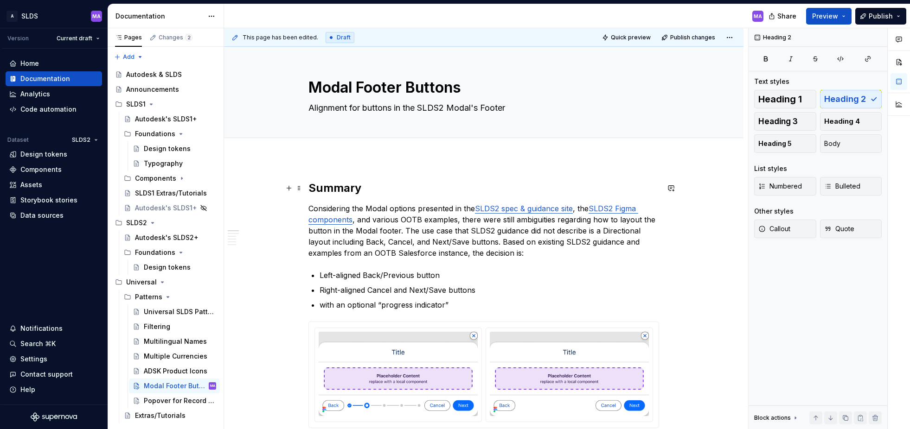
click at [384, 192] on h2 "Summary" at bounding box center [483, 188] width 351 height 15
click at [354, 89] on textarea "Modal Footer Buttons" at bounding box center [482, 88] width 351 height 22
click at [147, 75] on div "Autodesk & SLDS" at bounding box center [154, 74] width 56 height 9
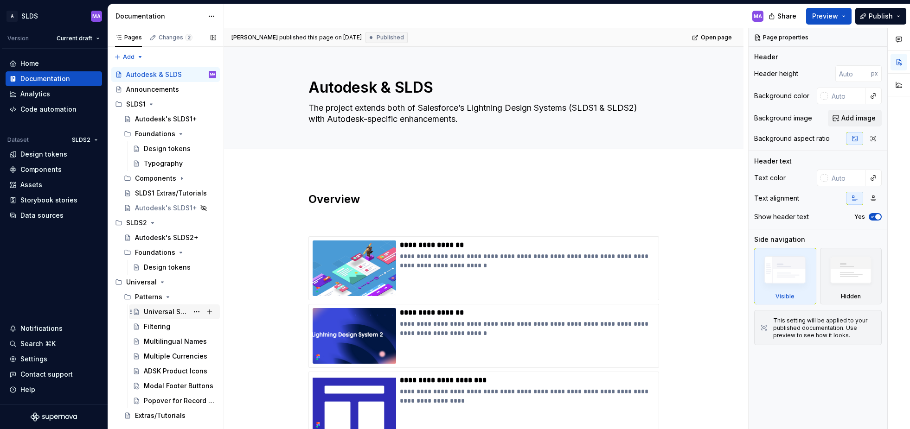
click at [158, 311] on div "Universal SLDS Patterns" at bounding box center [166, 311] width 45 height 9
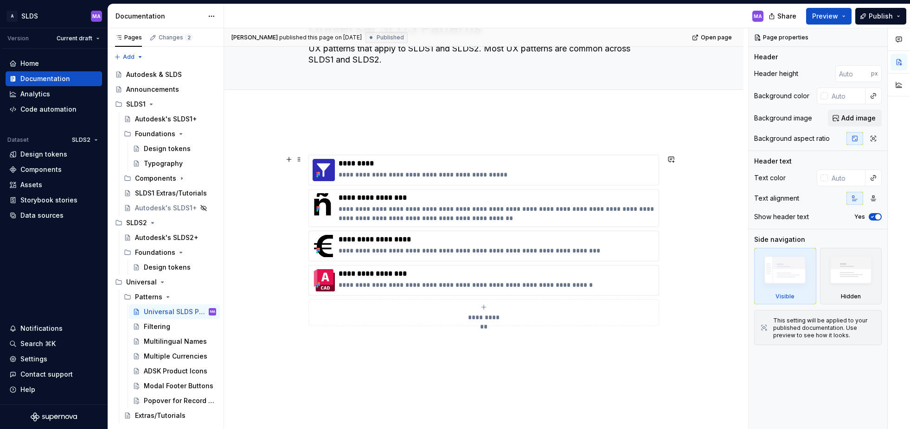
scroll to position [62, 0]
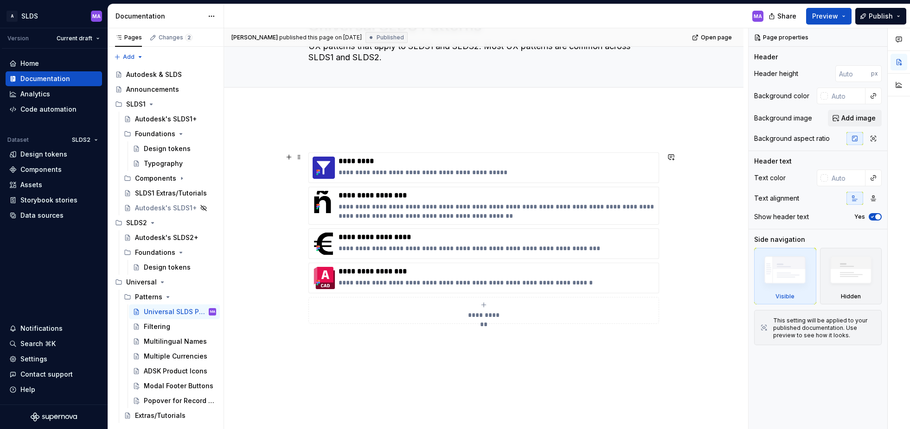
click at [486, 307] on icon "submit" at bounding box center [483, 304] width 7 height 7
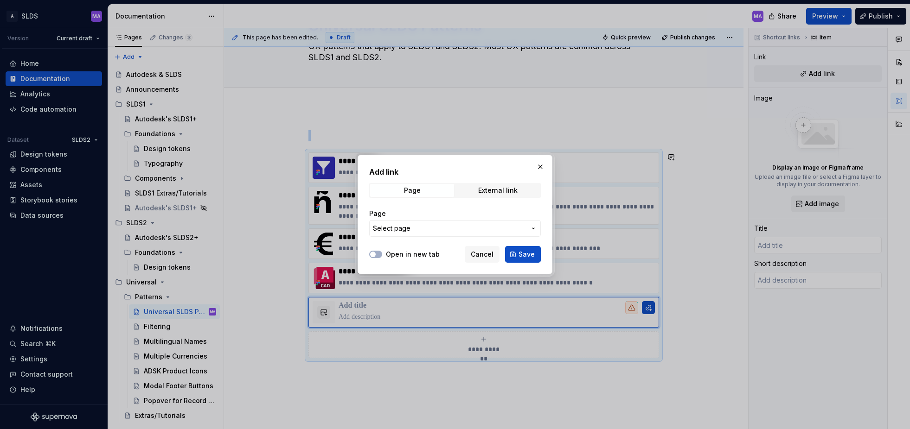
click at [522, 232] on span "Select page" at bounding box center [449, 228] width 153 height 9
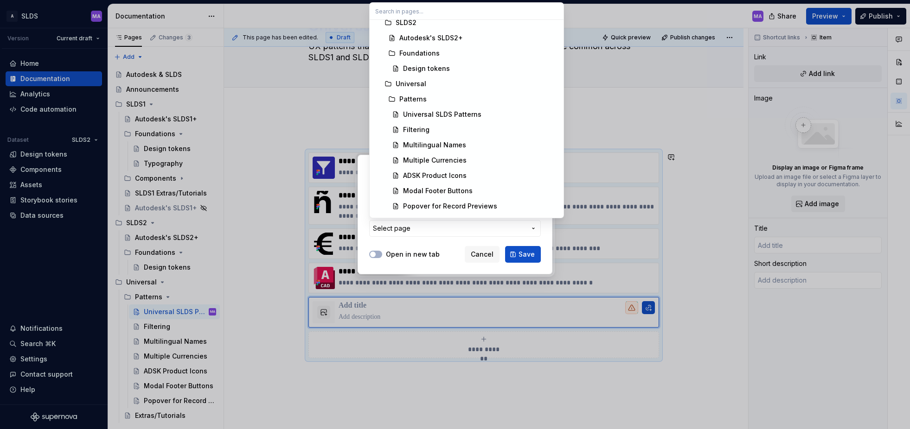
scroll to position [371, 0]
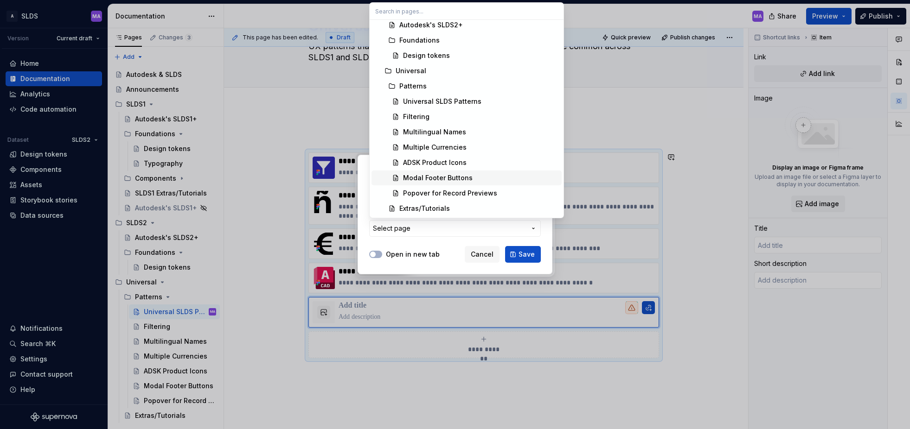
click at [432, 177] on div "Modal Footer Buttons" at bounding box center [438, 177] width 70 height 9
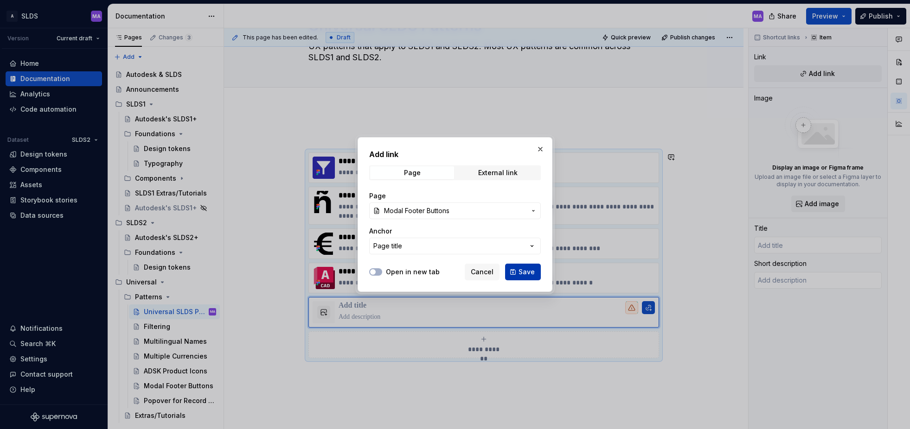
click at [528, 273] on span "Save" at bounding box center [526, 272] width 16 height 9
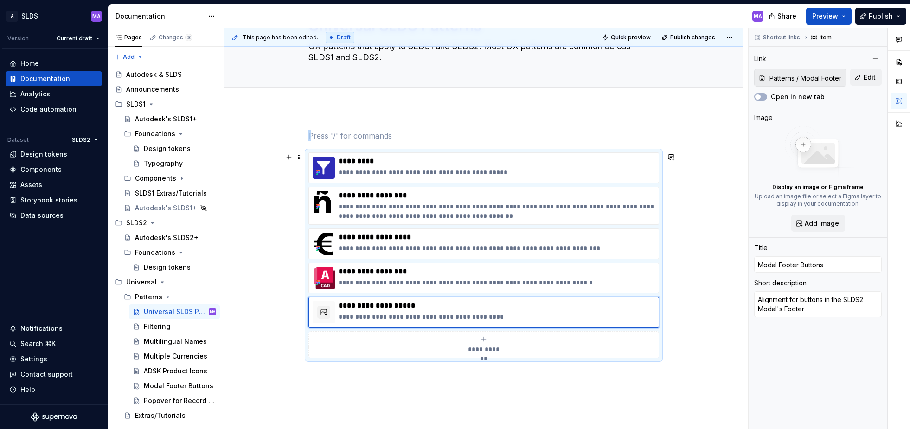
click at [483, 345] on span "**********" at bounding box center [483, 349] width 41 height 9
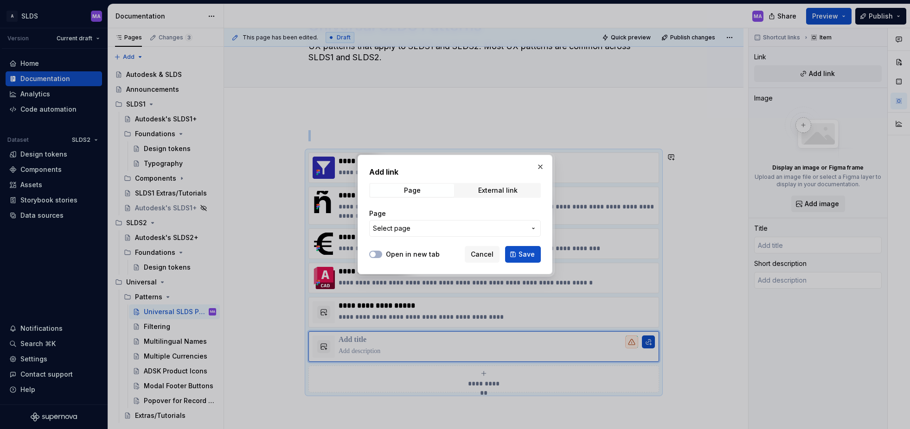
click at [468, 230] on span "Select page" at bounding box center [449, 228] width 153 height 9
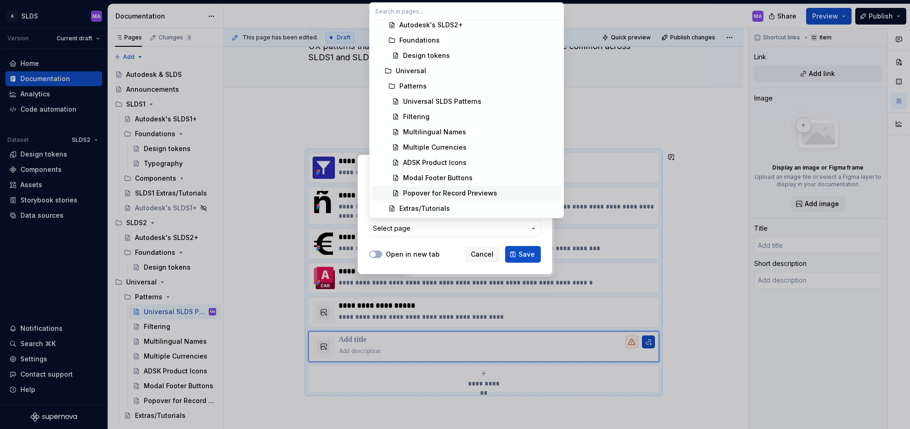
click at [451, 197] on div "Popover for Record Previews" at bounding box center [450, 193] width 94 height 9
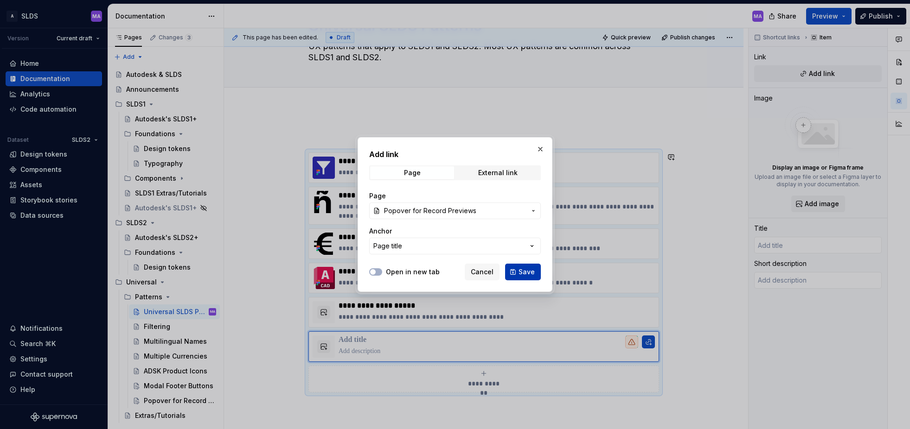
click at [525, 271] on span "Save" at bounding box center [526, 272] width 16 height 9
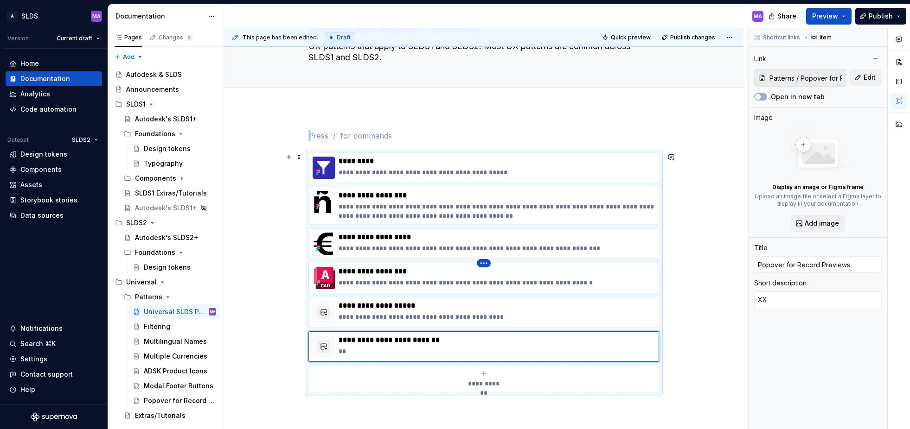
click at [486, 264] on html "A SLDS MA Version Current draft Home Documentation Analytics Code automation Da…" at bounding box center [455, 214] width 910 height 429
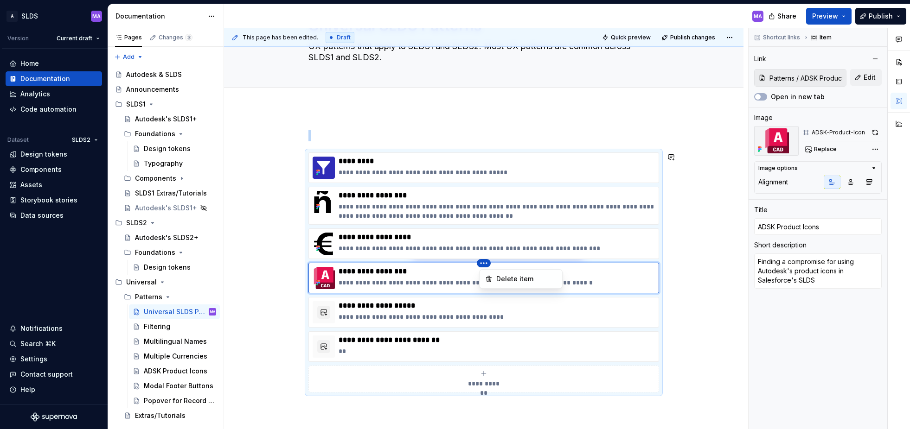
click at [627, 277] on html "A SLDS MA Version Current draft Home Documentation Analytics Code automation Da…" at bounding box center [455, 214] width 910 height 429
click at [641, 277] on div "**********" at bounding box center [497, 278] width 316 height 22
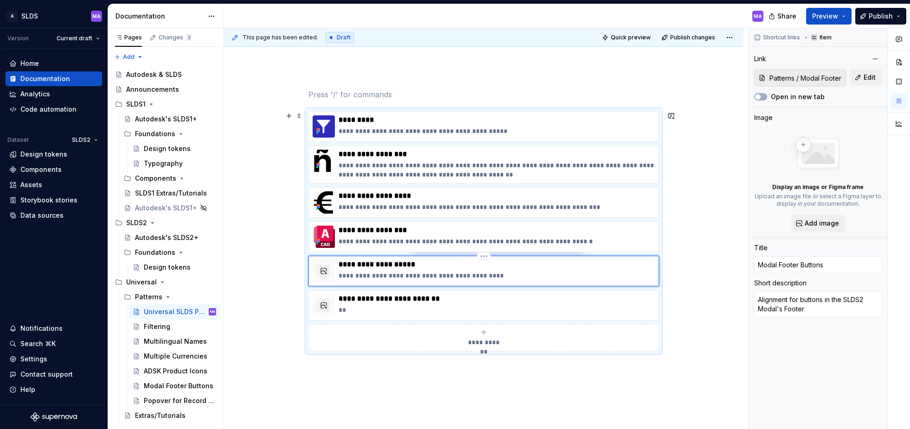
scroll to position [125, 0]
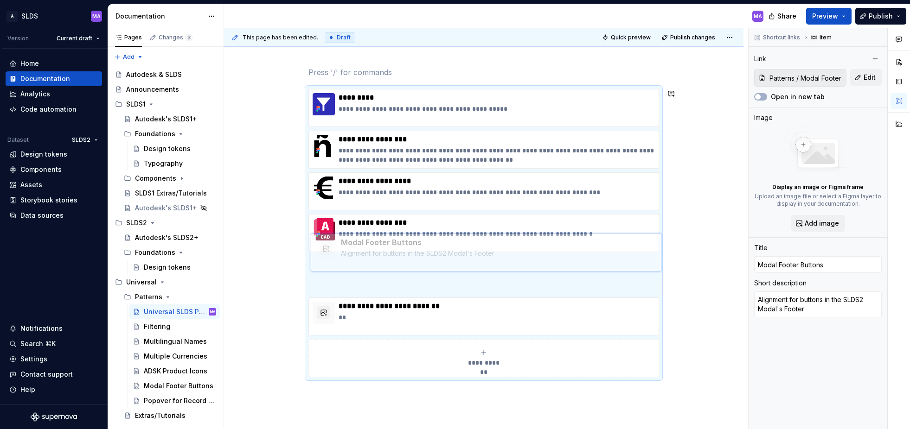
drag, startPoint x: 339, startPoint y: 274, endPoint x: 340, endPoint y: 268, distance: 6.1
click at [340, 268] on body "A SLDS MA Version Current draft Home Documentation Analytics Code automation Da…" at bounding box center [455, 214] width 910 height 429
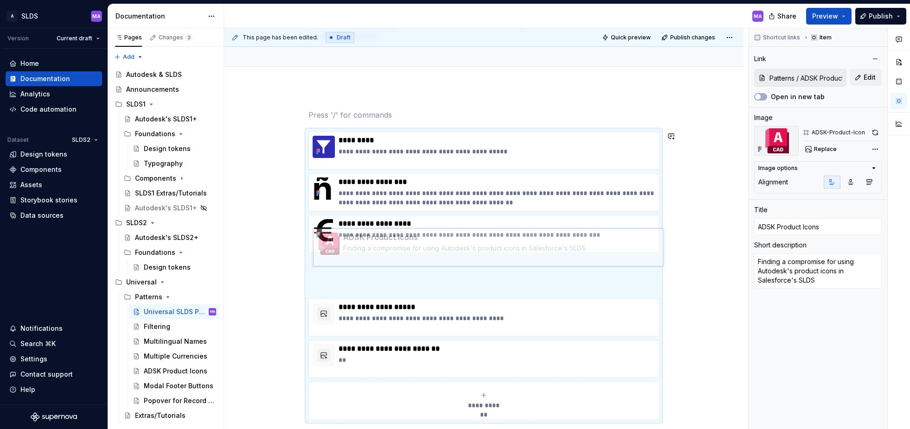
scroll to position [97, 0]
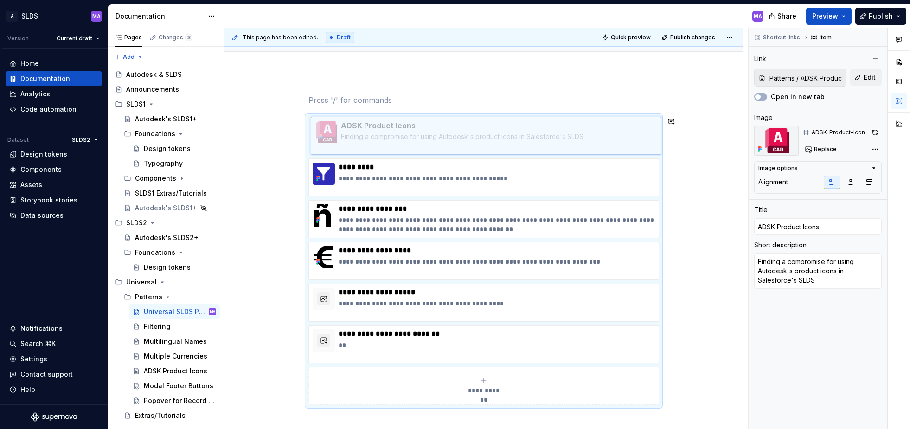
drag, startPoint x: 338, startPoint y: 256, endPoint x: 345, endPoint y: 142, distance: 113.8
click at [345, 142] on body "A SLDS MA Version Current draft Home Documentation Analytics Code automation Da…" at bounding box center [455, 214] width 910 height 429
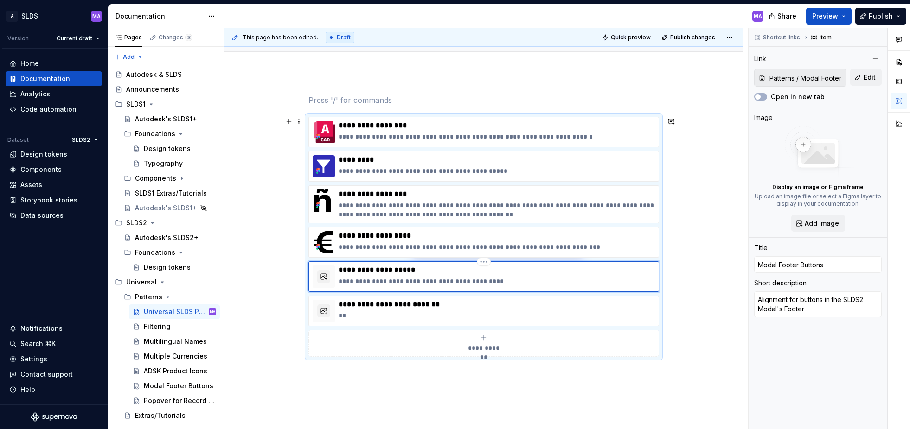
scroll to position [120, 0]
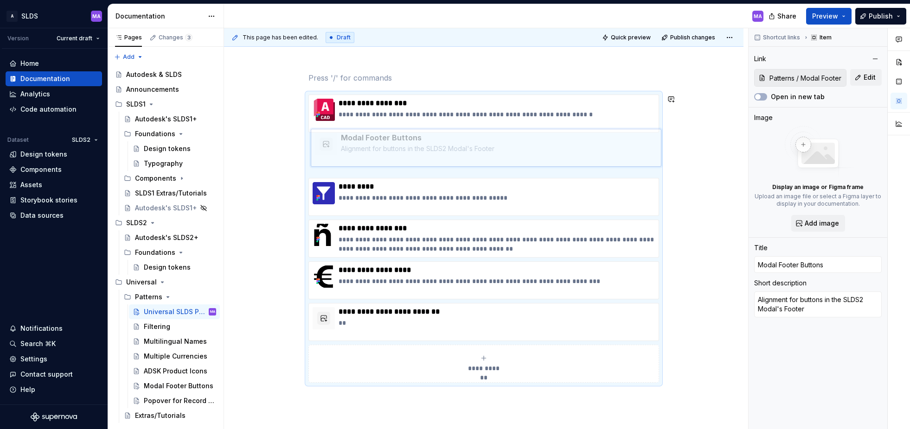
drag, startPoint x: 335, startPoint y: 276, endPoint x: 340, endPoint y: 154, distance: 122.1
click at [340, 154] on body "A SLDS MA Version Current draft Home Documentation Analytics Code automation Da…" at bounding box center [455, 214] width 910 height 429
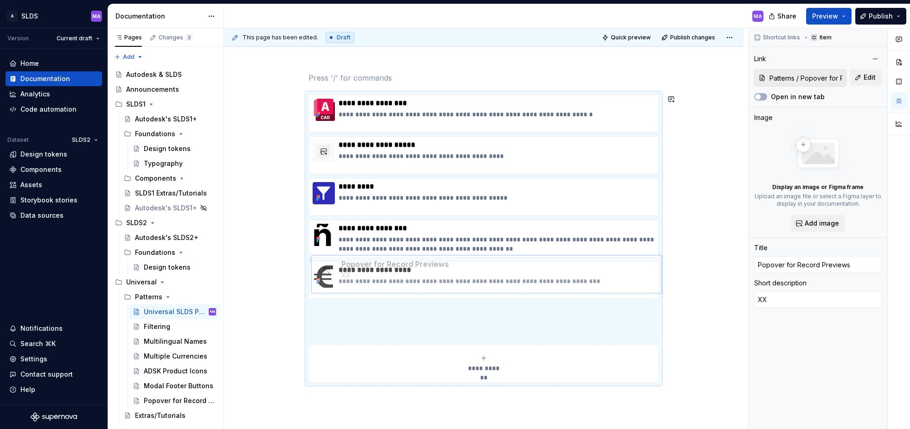
scroll to position [149, 0]
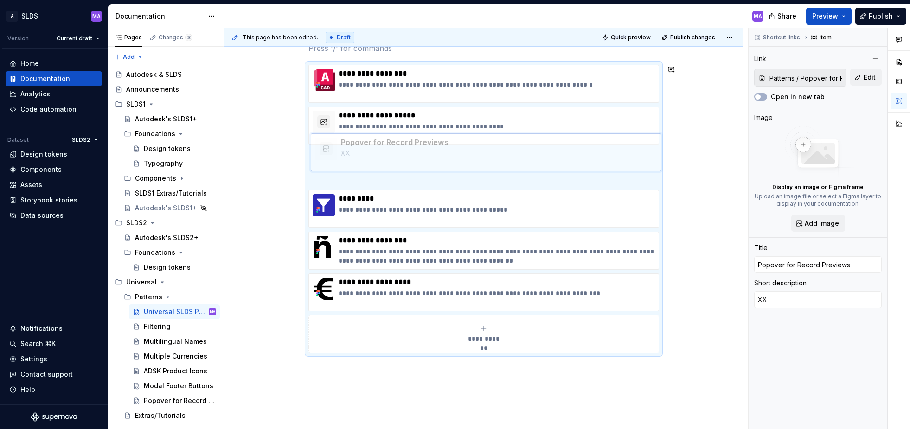
drag, startPoint x: 339, startPoint y: 286, endPoint x: 340, endPoint y: 166, distance: 119.7
click at [340, 166] on body "A SLDS MA Version Current draft Home Documentation Analytics Code automation Da…" at bounding box center [455, 214] width 910 height 429
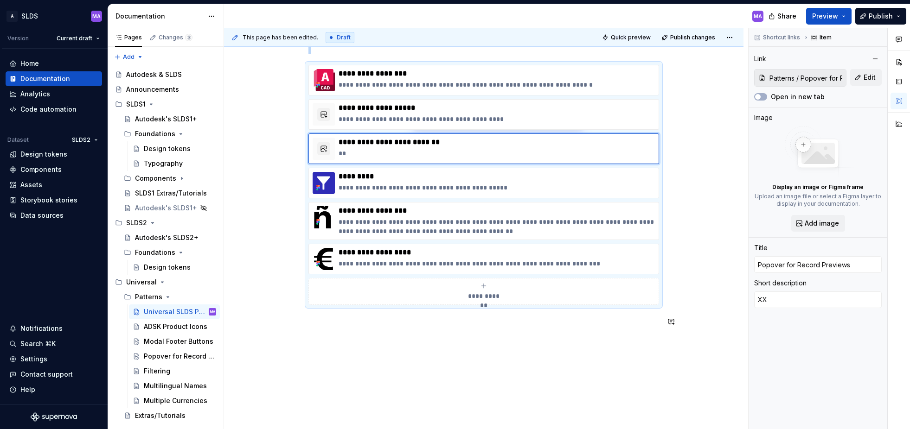
click at [381, 333] on div "**********" at bounding box center [483, 191] width 351 height 296
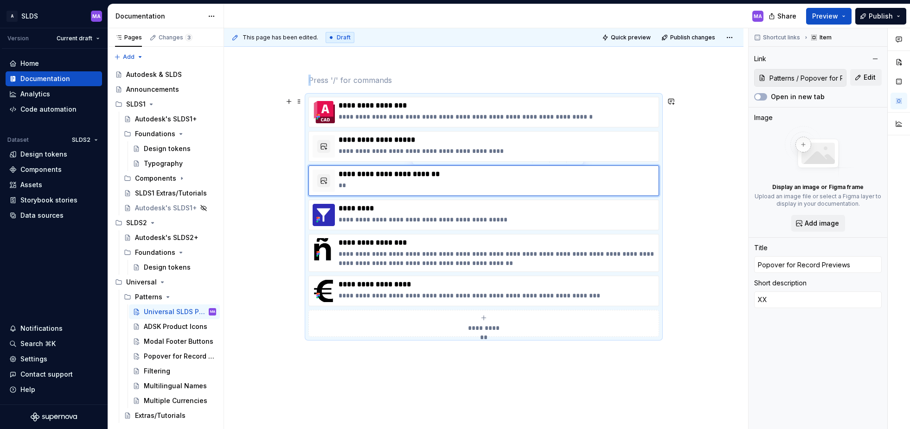
scroll to position [108, 0]
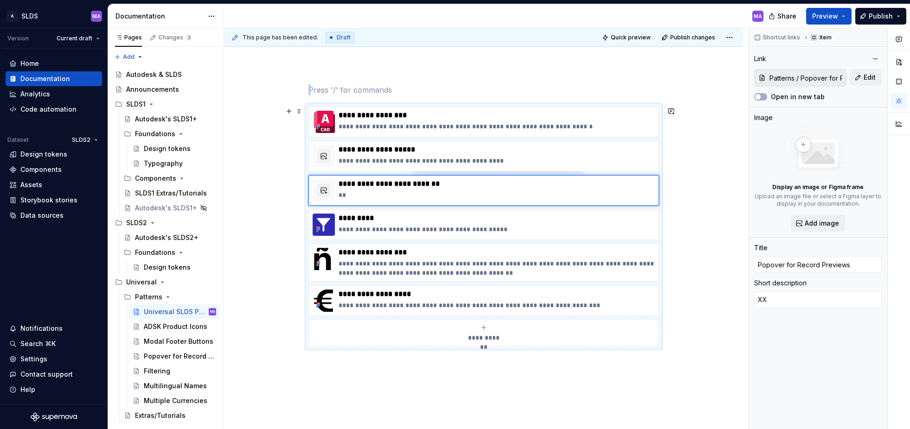
click at [704, 165] on div "**********" at bounding box center [483, 285] width 519 height 447
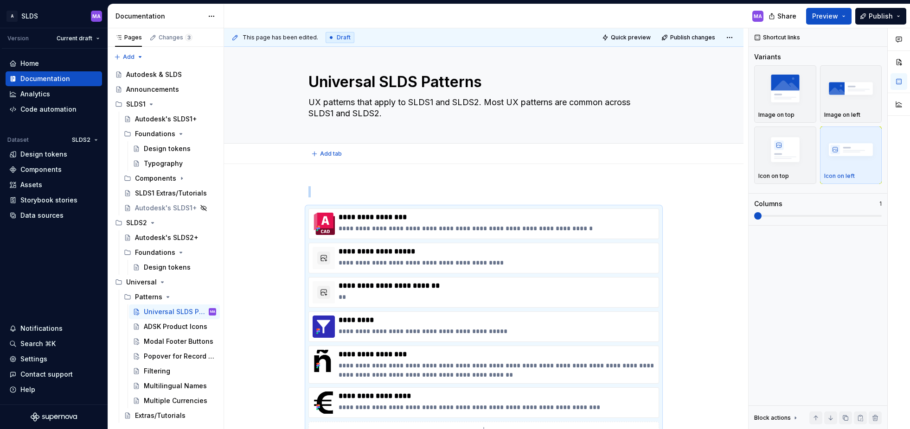
scroll to position [2, 0]
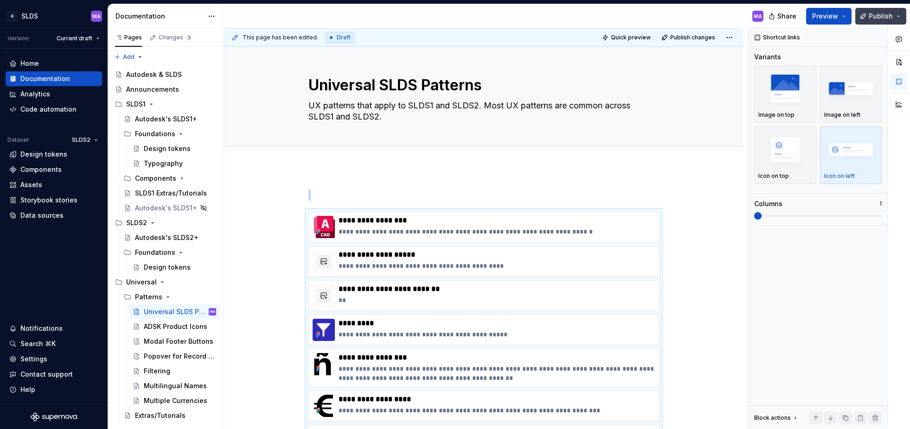
click at [898, 13] on button "Publish" at bounding box center [880, 16] width 51 height 17
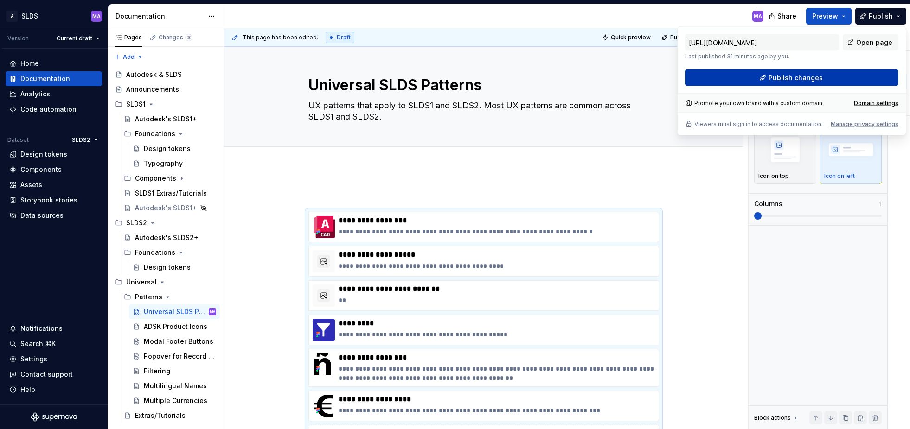
click at [768, 76] on button "Publish changes" at bounding box center [791, 78] width 213 height 17
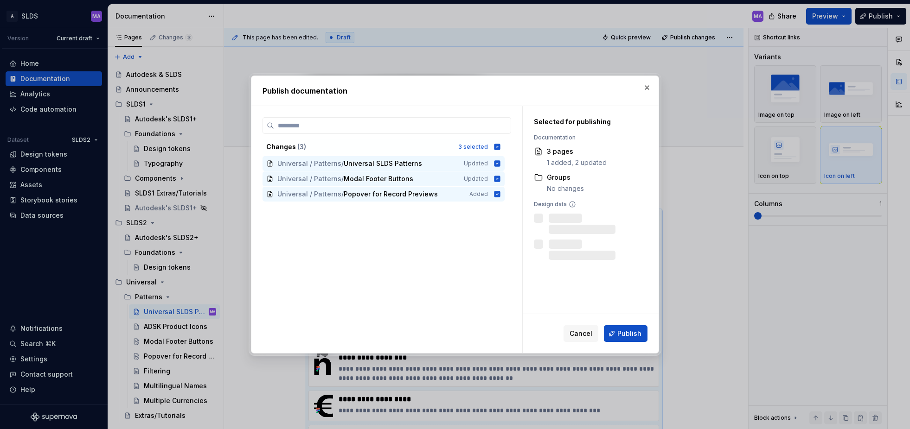
click at [630, 334] on span "Publish" at bounding box center [629, 333] width 24 height 9
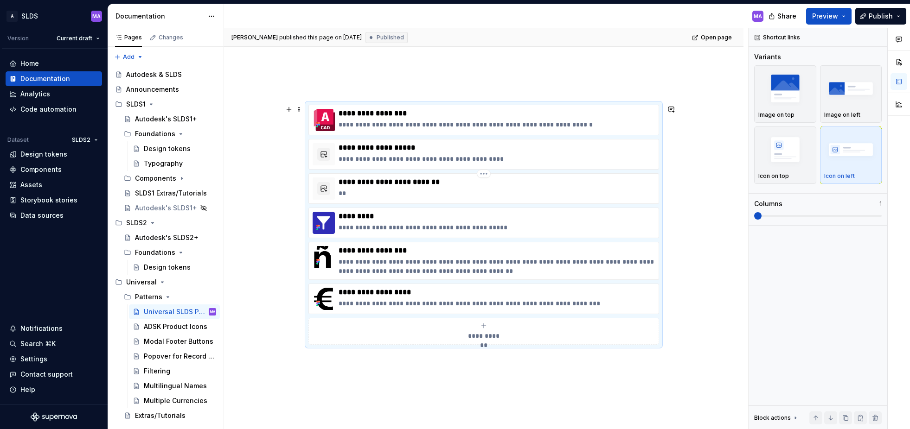
scroll to position [110, 0]
